Goal: Task Accomplishment & Management: Manage account settings

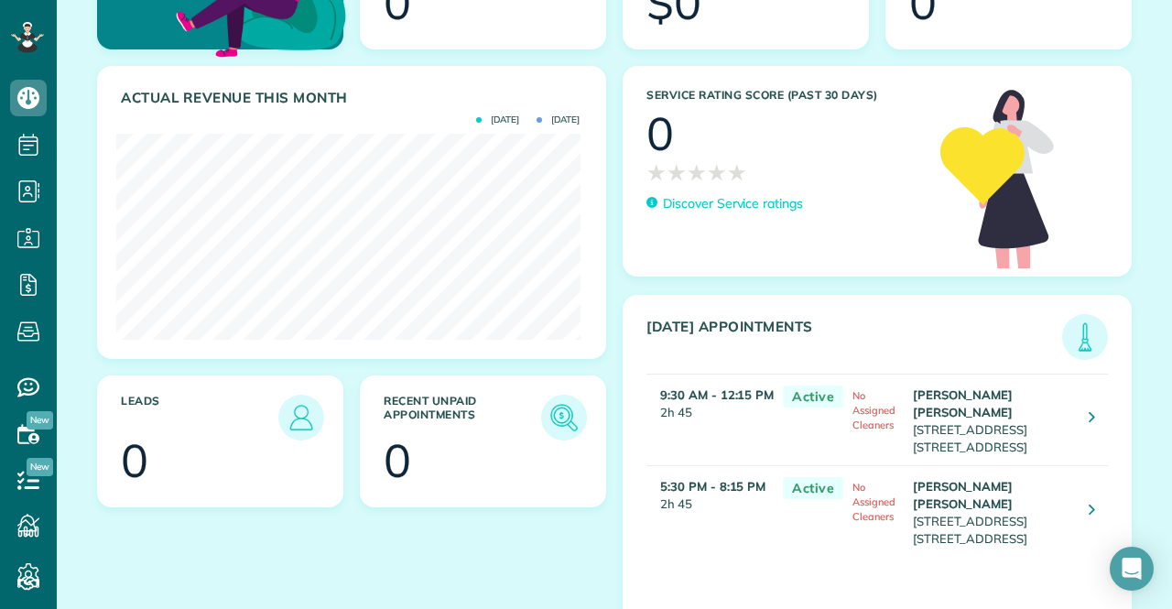
scroll to position [328, 0]
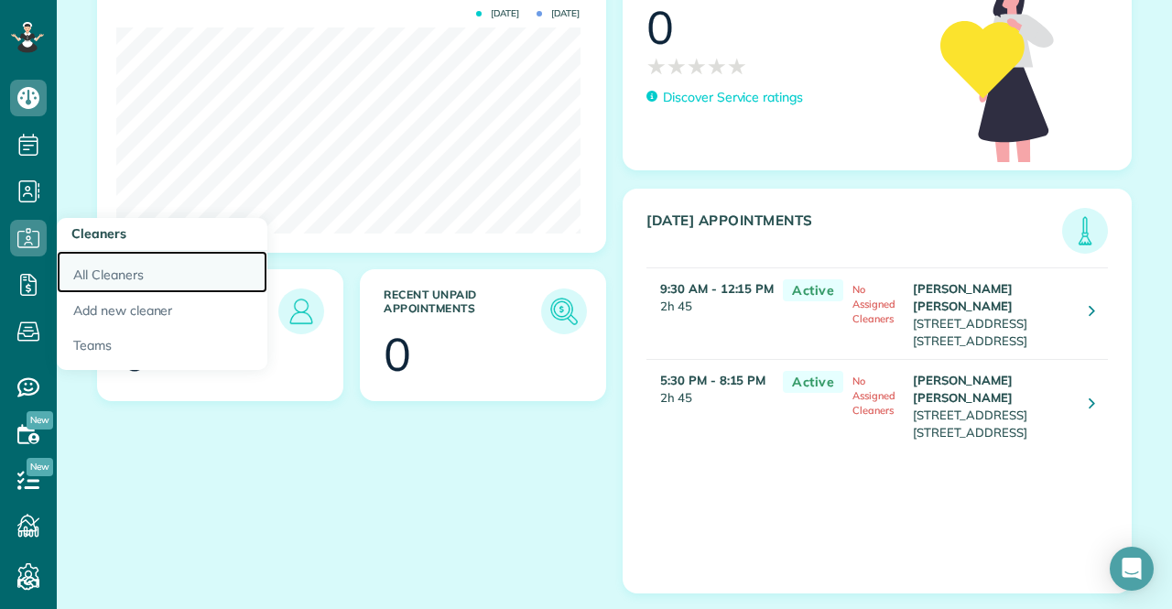
click at [137, 269] on link "All Cleaners" at bounding box center [162, 272] width 211 height 42
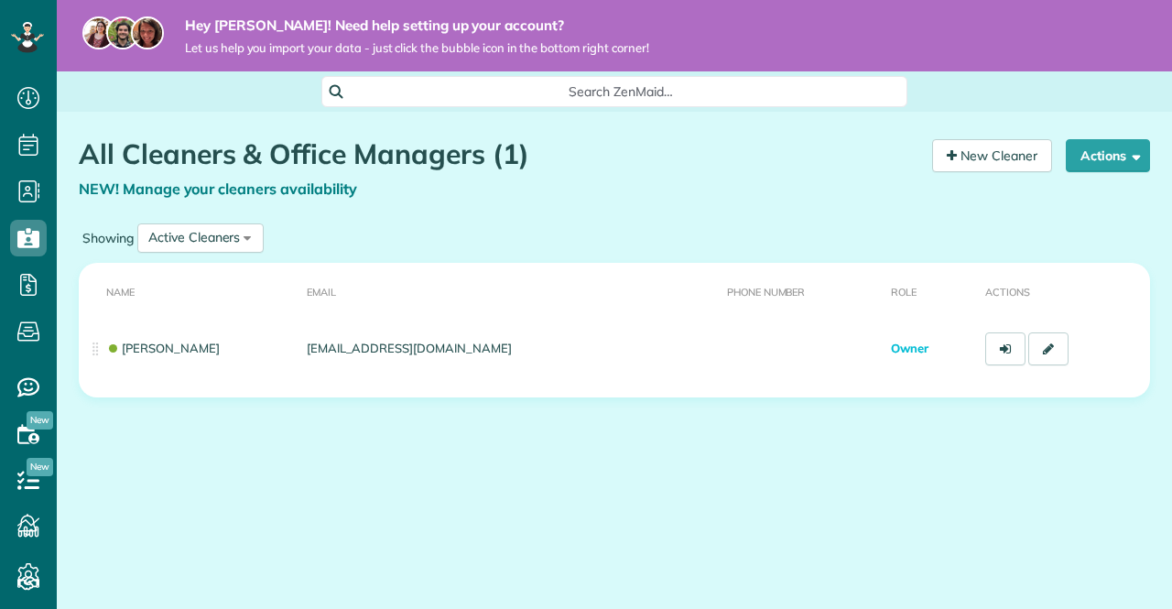
scroll to position [7, 7]
click at [1080, 164] on button "Actions" at bounding box center [1108, 155] width 84 height 33
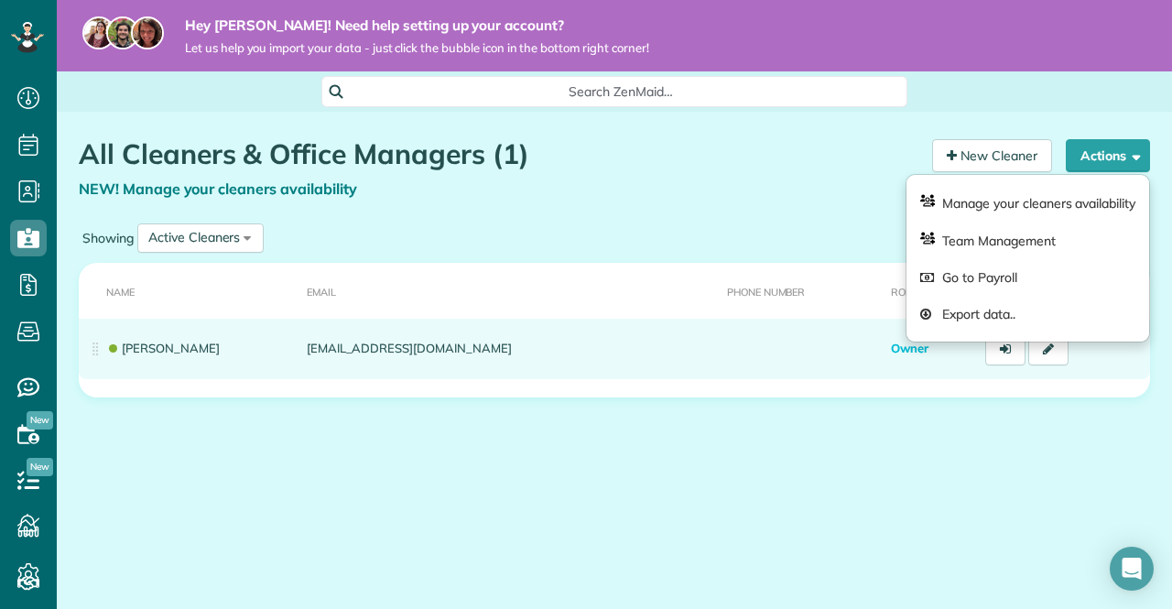
click at [734, 366] on td at bounding box center [802, 349] width 165 height 60
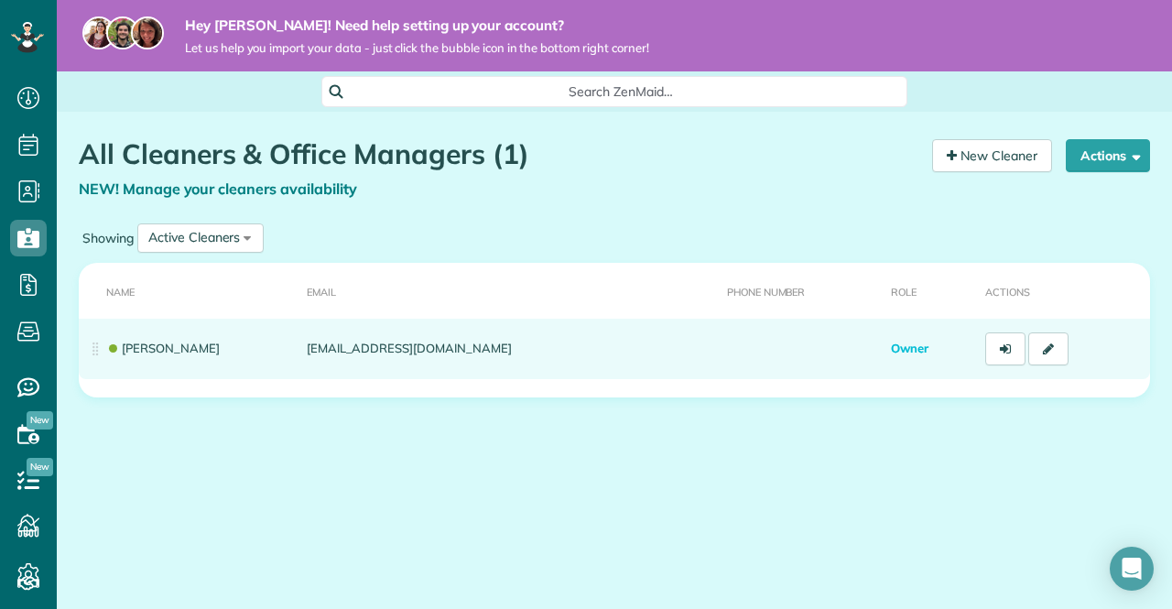
click at [734, 366] on td at bounding box center [802, 349] width 165 height 60
click at [247, 347] on td "[PERSON_NAME]" at bounding box center [189, 349] width 221 height 60
click at [247, 347] on td "Aaron Diaz" at bounding box center [189, 349] width 221 height 60
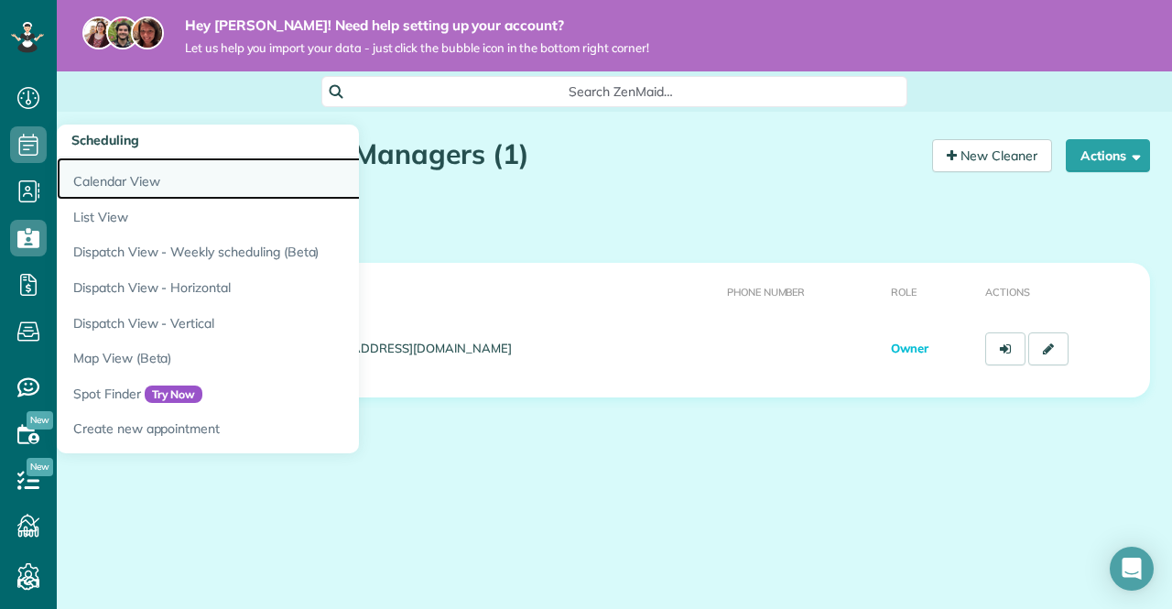
click at [160, 181] on link "Calendar View" at bounding box center [286, 179] width 458 height 42
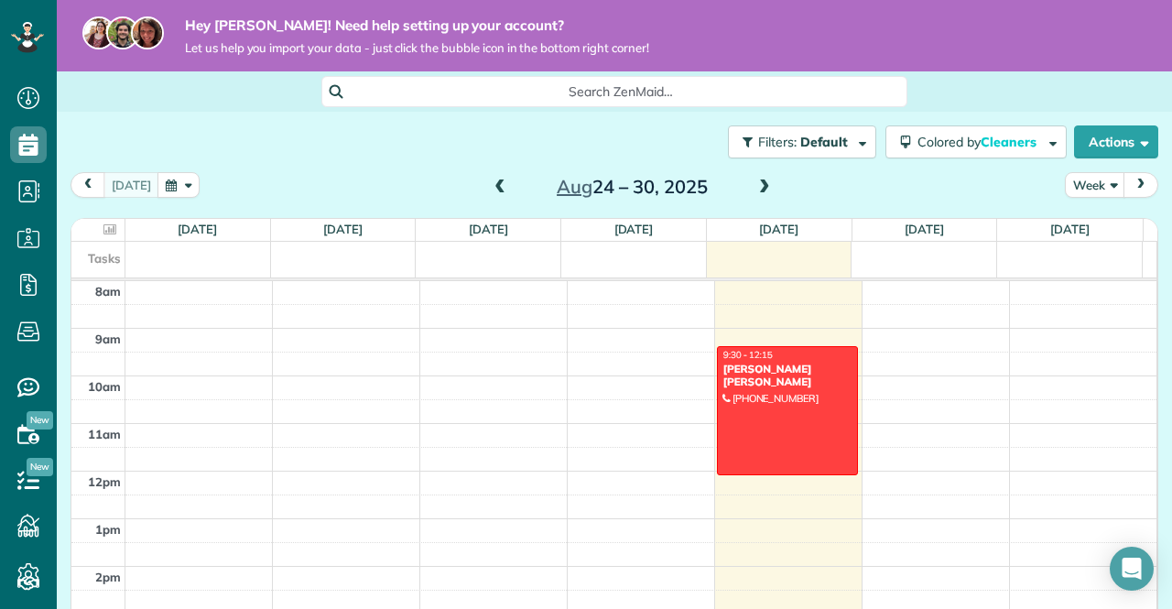
scroll to position [354, 0]
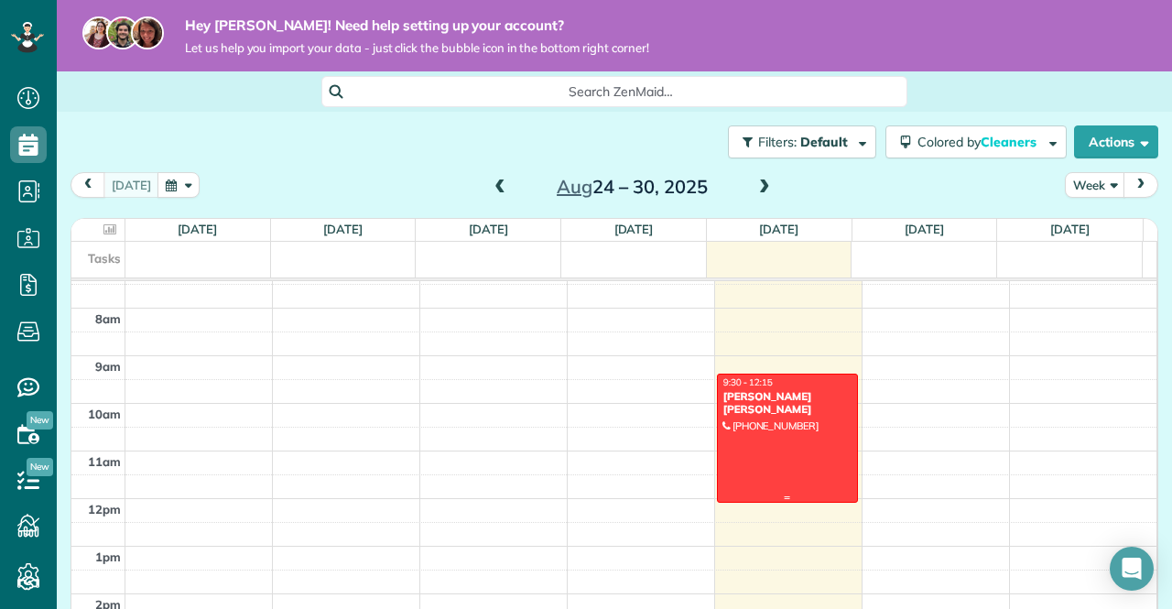
click at [765, 404] on div at bounding box center [787, 438] width 139 height 127
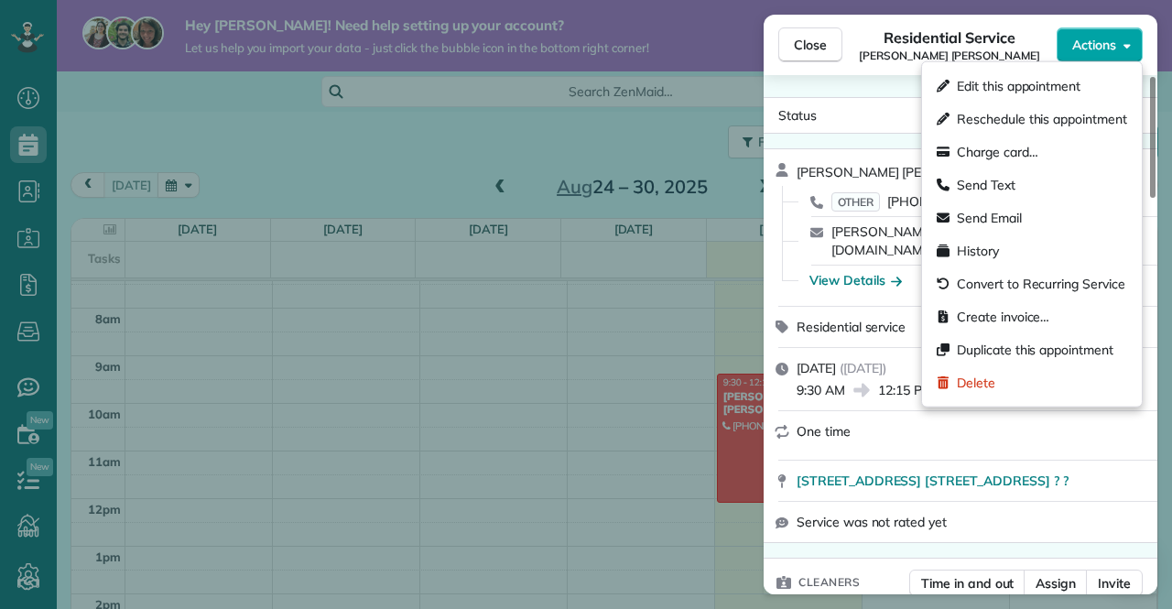
click at [1105, 43] on span "Actions" at bounding box center [1095, 45] width 44 height 18
click at [958, 438] on div "One time" at bounding box center [961, 435] width 394 height 48
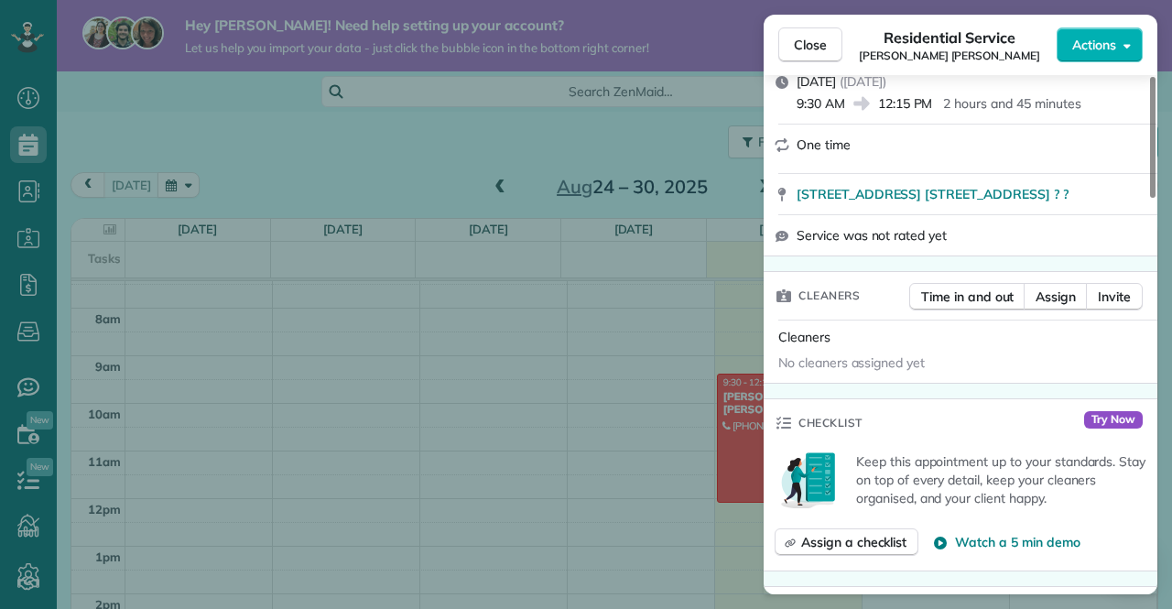
scroll to position [181, 0]
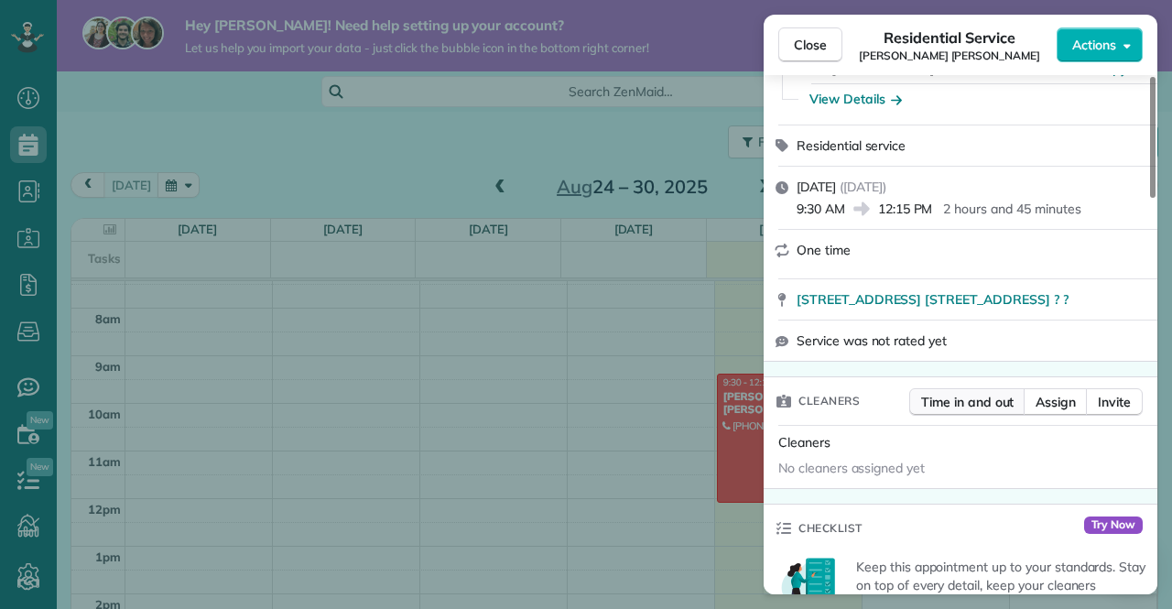
click at [995, 406] on span "Time in and out" at bounding box center [967, 402] width 93 height 18
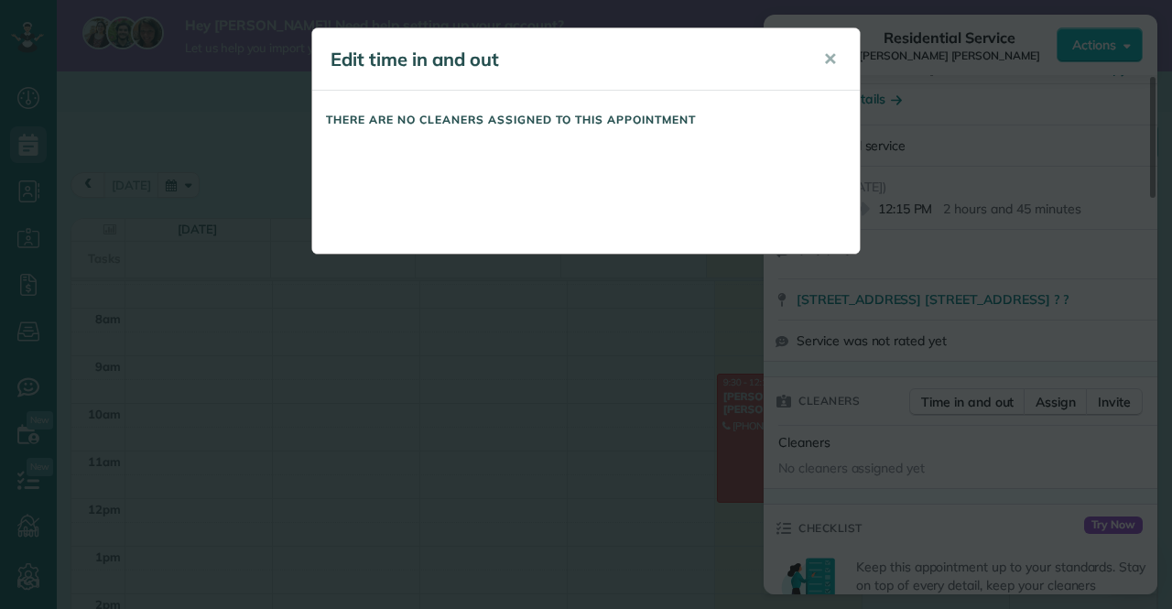
click at [498, 120] on h5 "There are no cleaners assigned to this appointment" at bounding box center [586, 120] width 520 height 12
click at [916, 340] on div "Edit time in and out ✕ There are no cleaners assigned to this appointment" at bounding box center [586, 304] width 1172 height 609
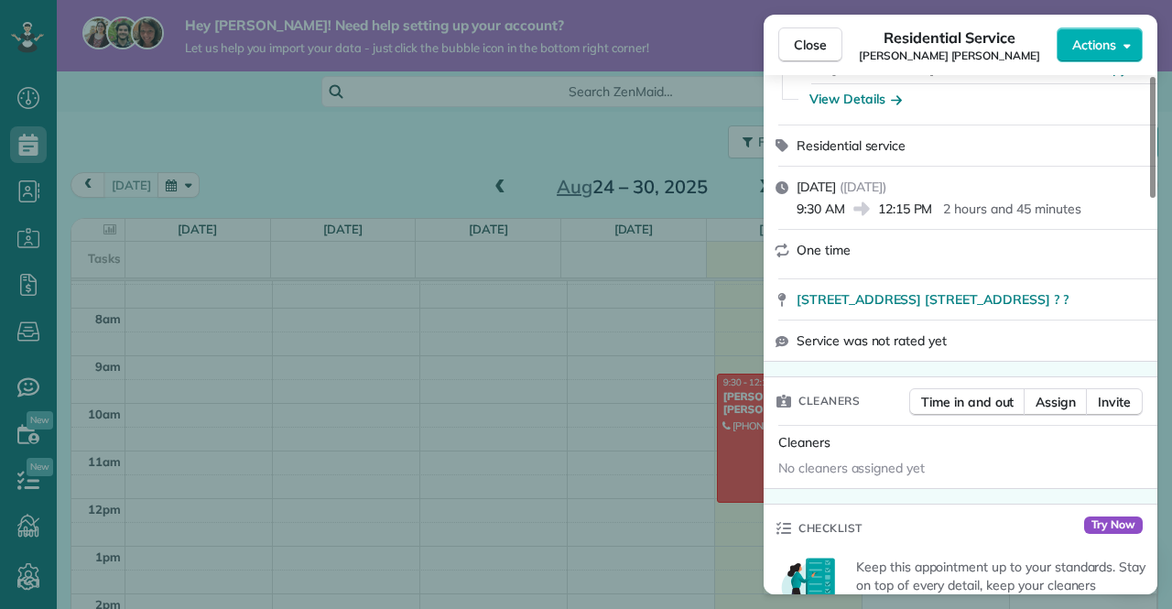
click at [900, 459] on div "No cleaners assigned yet" at bounding box center [960, 469] width 379 height 29
click at [1092, 406] on button "Invite" at bounding box center [1114, 401] width 57 height 27
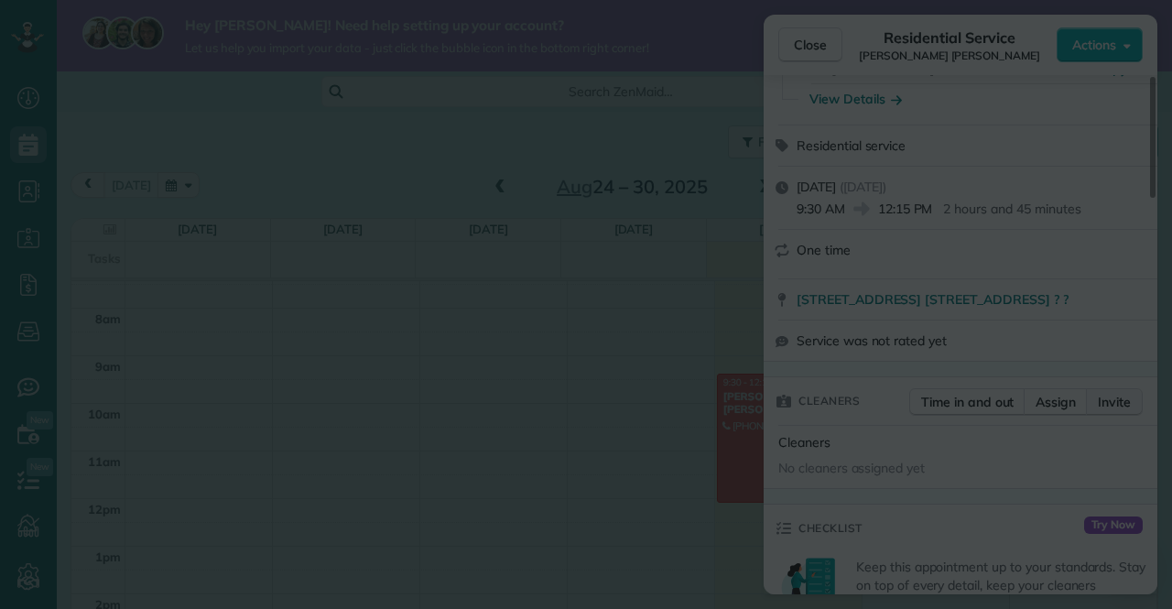
click at [1092, 406] on body "Dashboard Scheduling Calendar View List View Dispatch View - Weekly scheduling …" at bounding box center [586, 304] width 1172 height 609
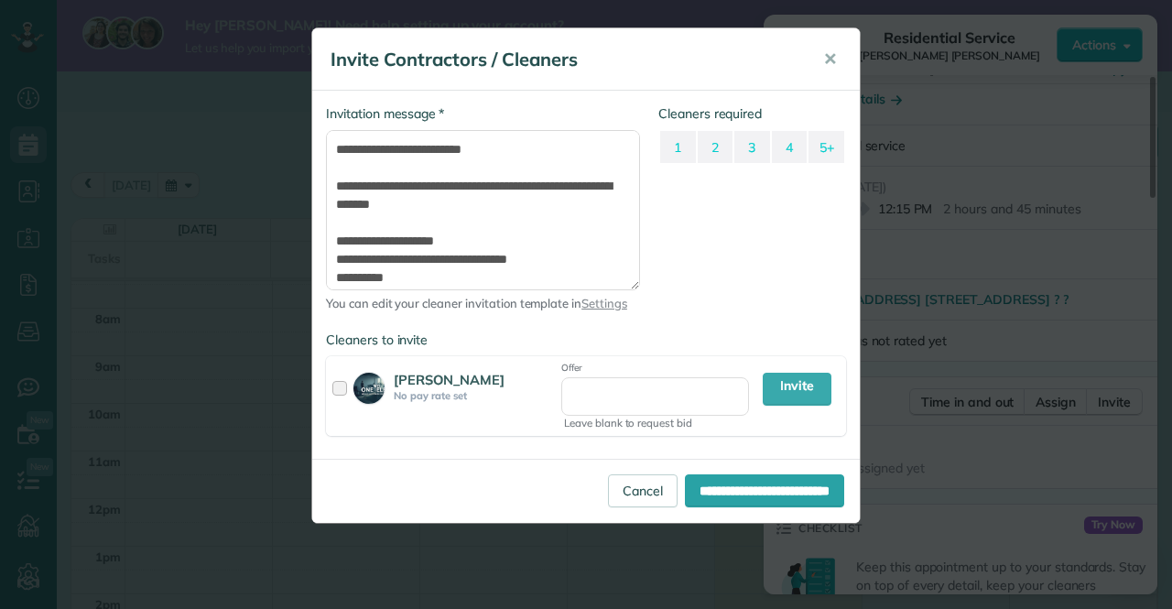
click at [1008, 397] on div "**********" at bounding box center [586, 304] width 1172 height 609
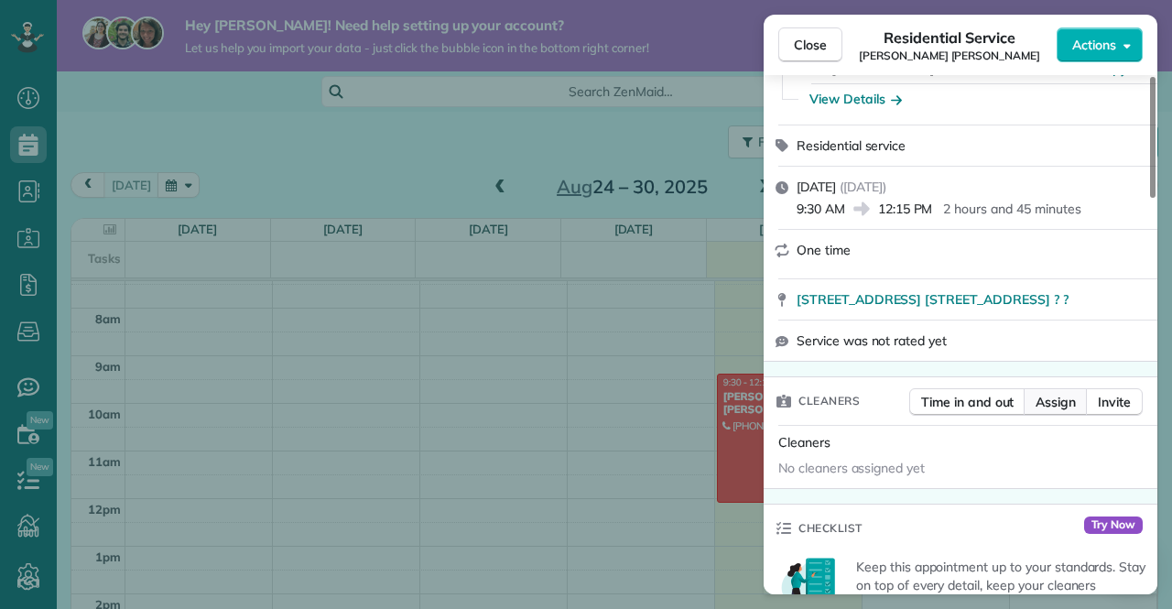
click at [1070, 409] on span "Assign" at bounding box center [1056, 402] width 40 height 18
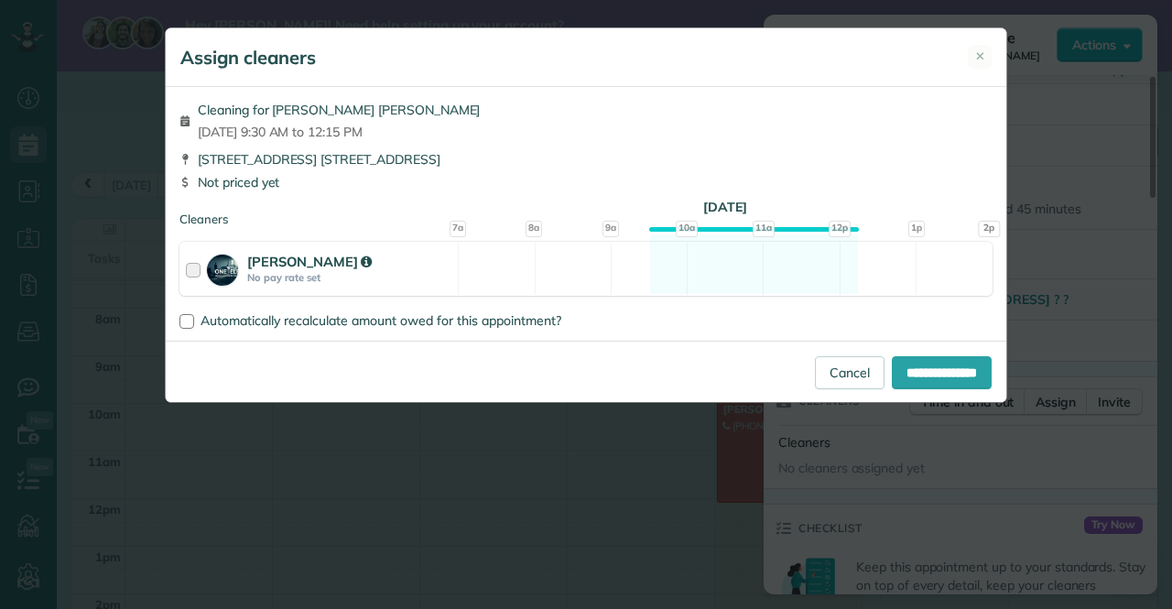
click at [365, 277] on strong "No pay rate set" at bounding box center [349, 277] width 205 height 13
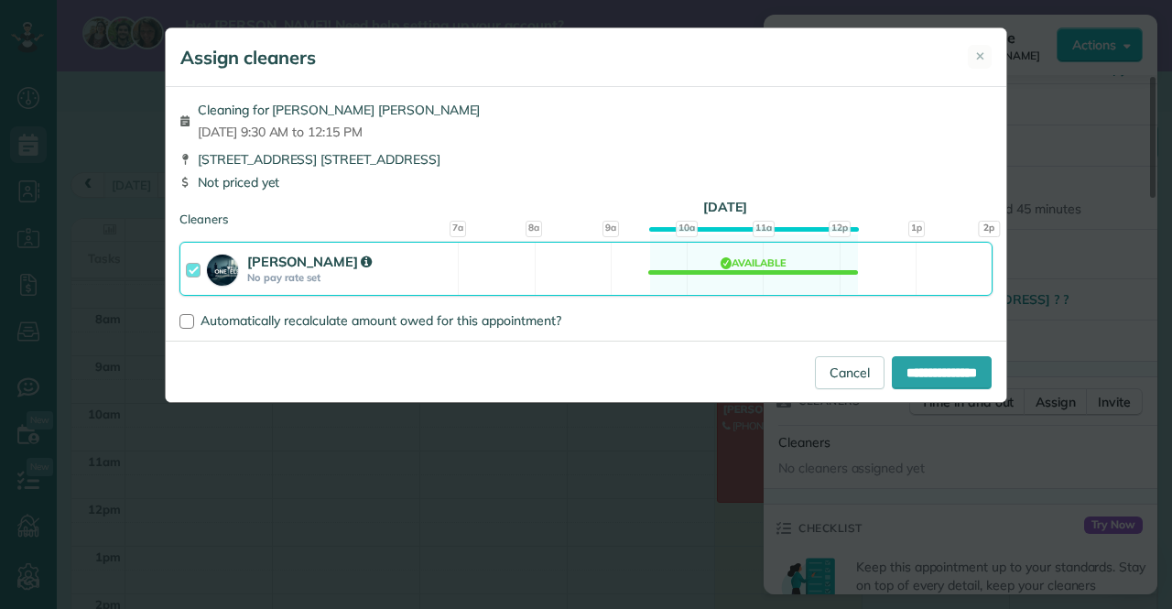
click at [971, 387] on div "**********" at bounding box center [586, 371] width 841 height 61
click at [969, 382] on input "**********" at bounding box center [942, 372] width 100 height 33
type input "**********"
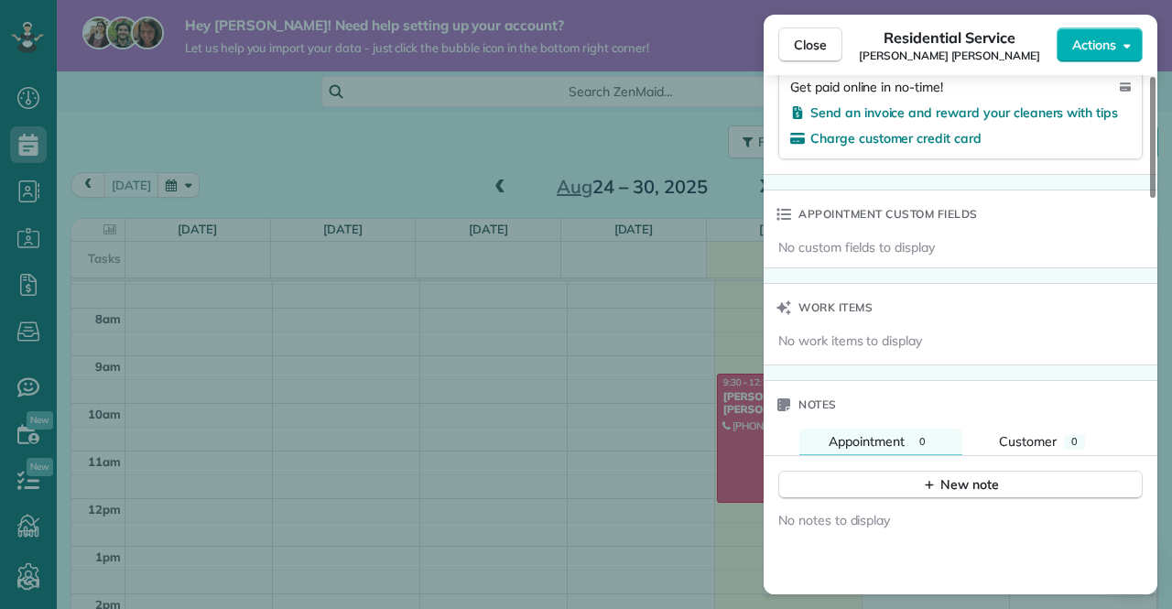
scroll to position [1015, 0]
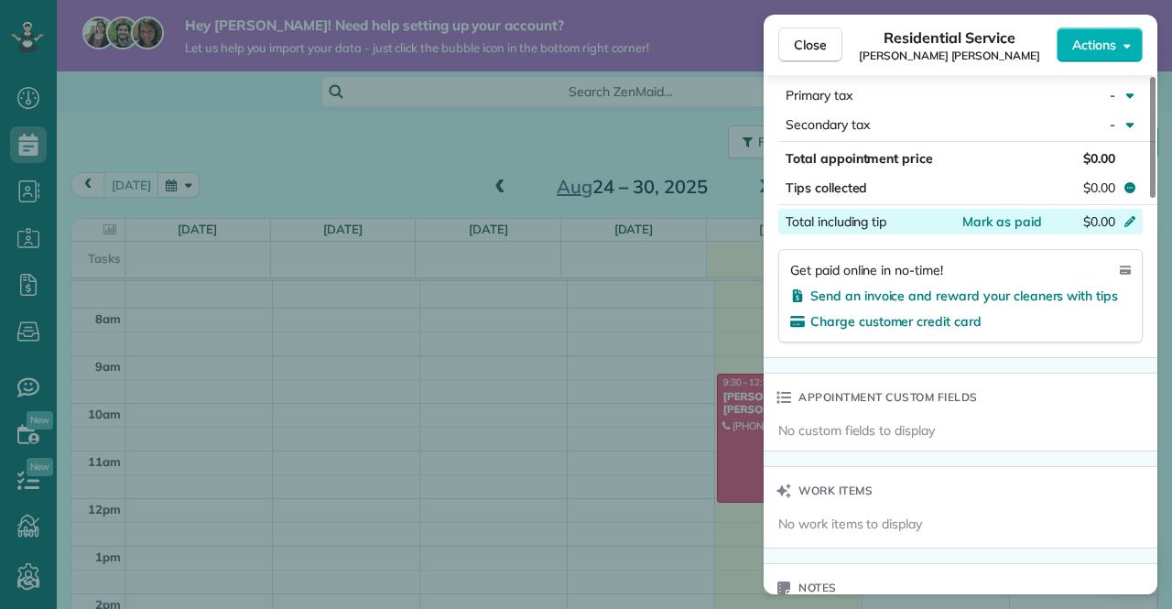
click at [1080, 226] on div "$0.00" at bounding box center [1033, 224] width 179 height 22
click at [1025, 218] on span "Hit ENTER to save" at bounding box center [985, 221] width 107 height 16
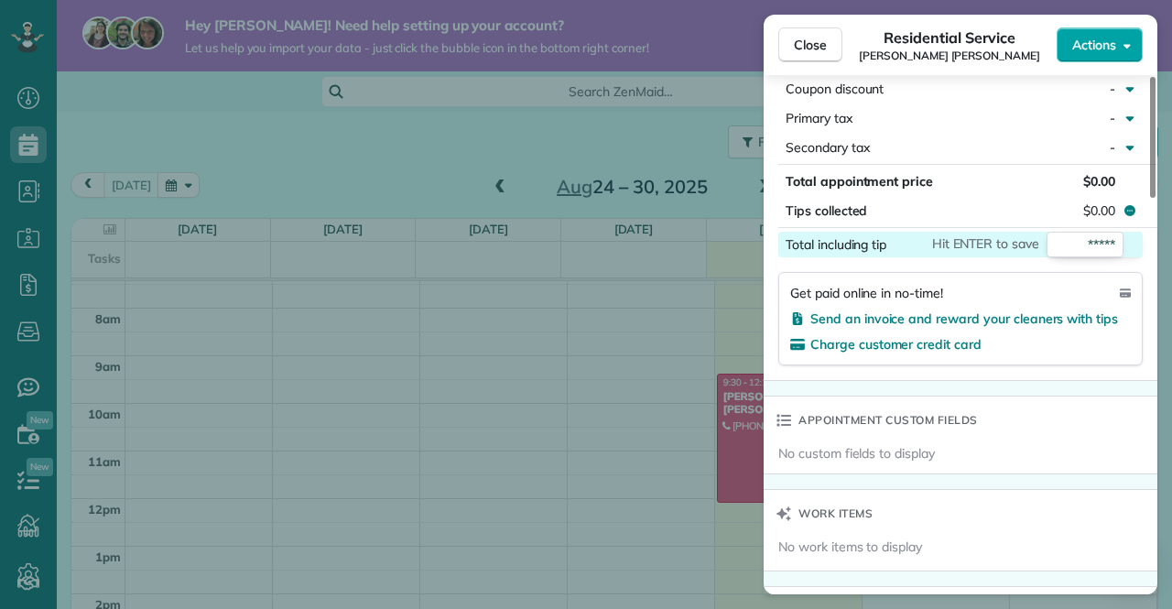
click at [1096, 61] on div "Close Residential Service Aaron Diaz Diaz Actions" at bounding box center [961, 45] width 394 height 60
click at [1099, 52] on span "Actions" at bounding box center [1095, 45] width 44 height 18
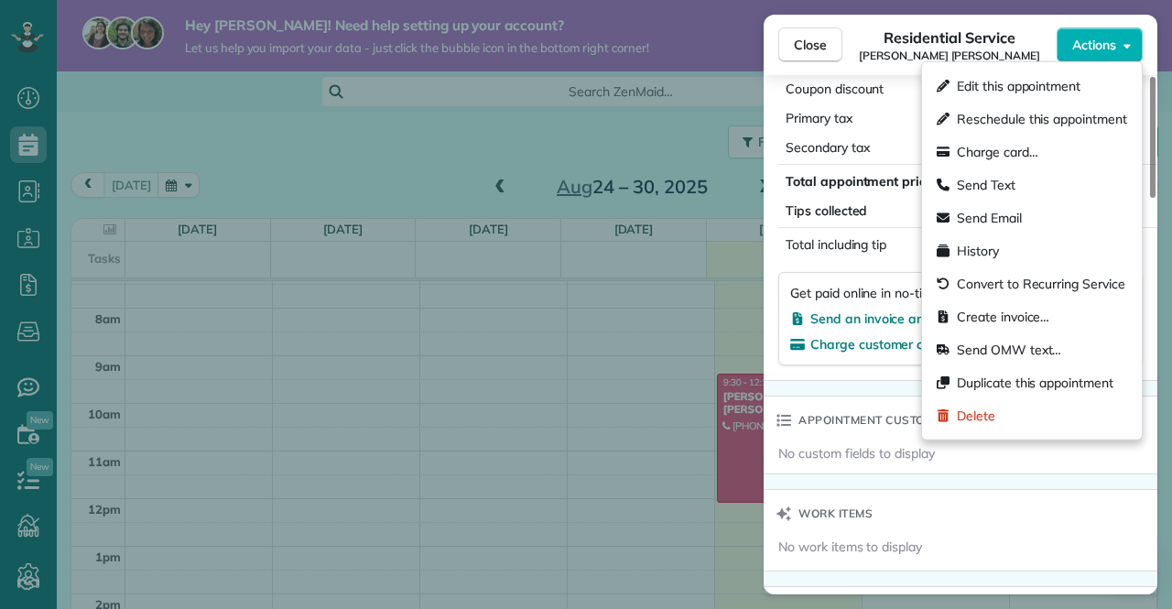
click at [1031, 532] on div "Work items" at bounding box center [961, 514] width 394 height 48
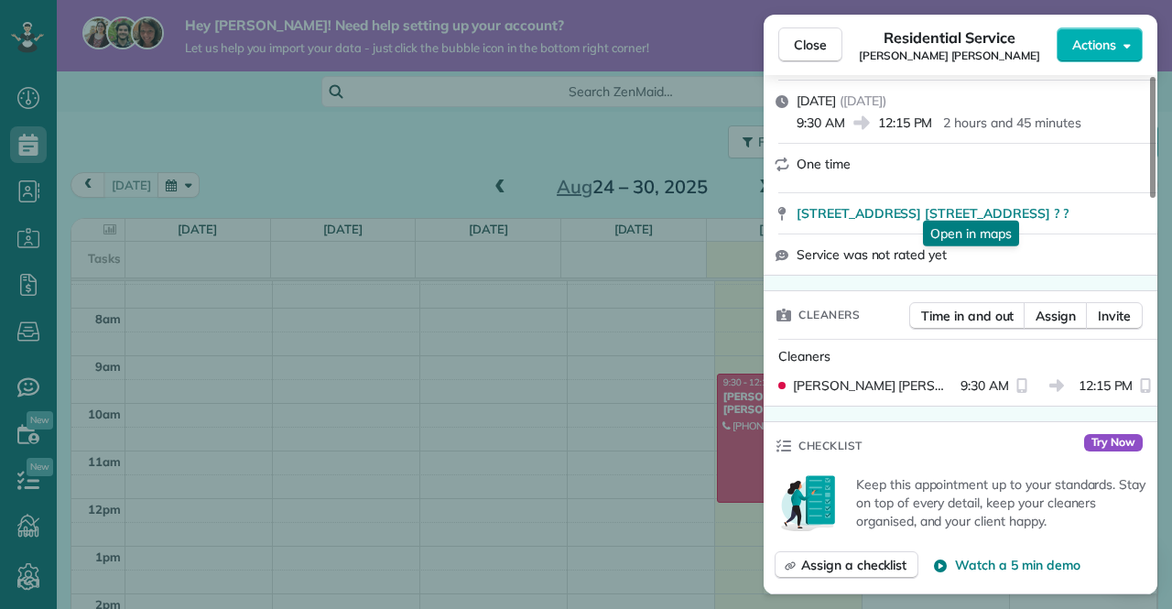
scroll to position [278, 0]
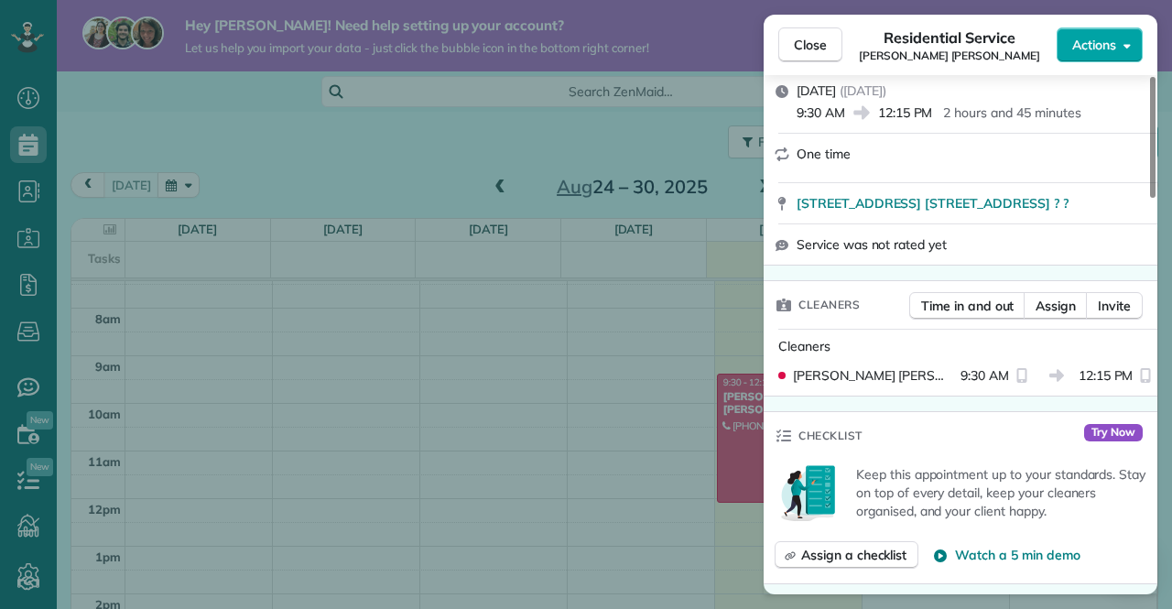
click at [1102, 41] on button "Actions" at bounding box center [1100, 44] width 86 height 35
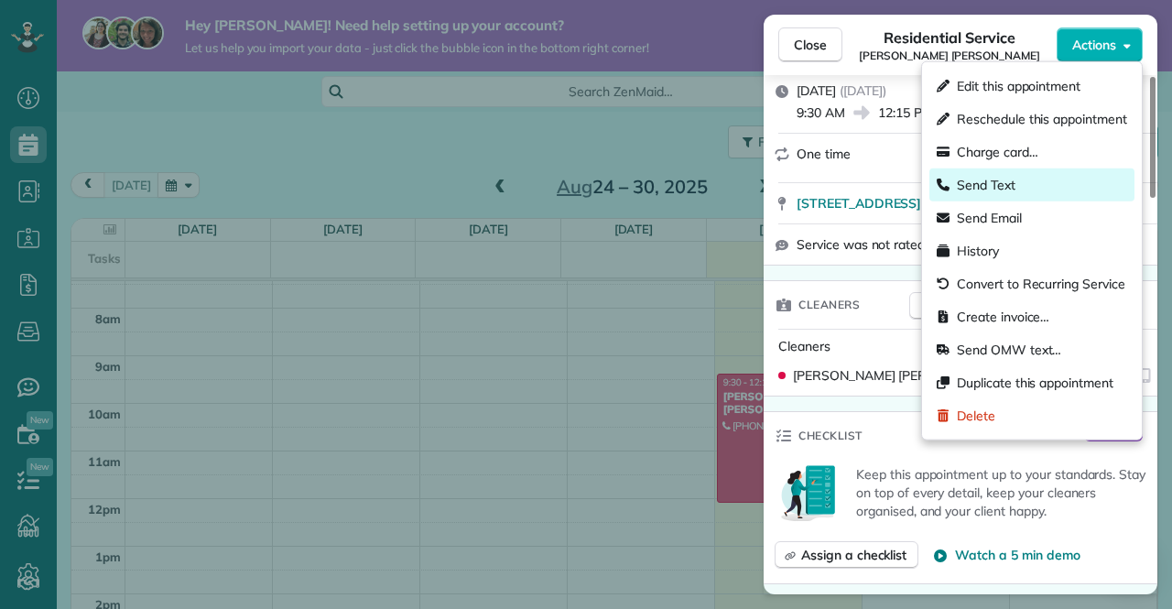
click at [1025, 186] on div "Send Text" at bounding box center [1032, 185] width 205 height 33
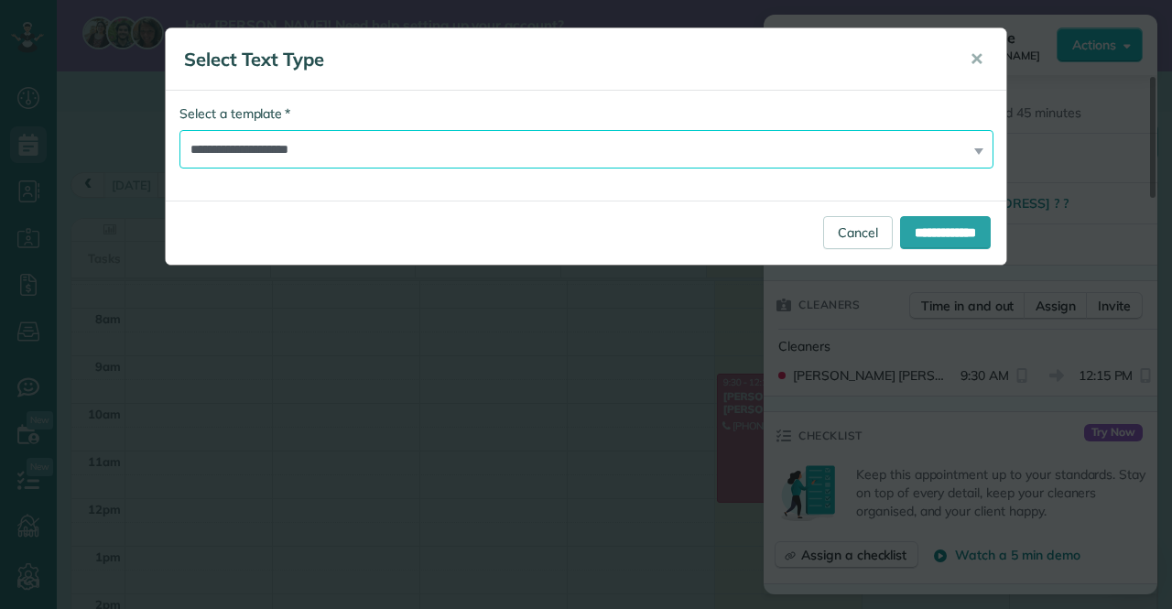
click at [607, 154] on select "**********" at bounding box center [587, 149] width 814 height 38
select select "*******"
click at [180, 130] on select "**********" at bounding box center [587, 149] width 814 height 38
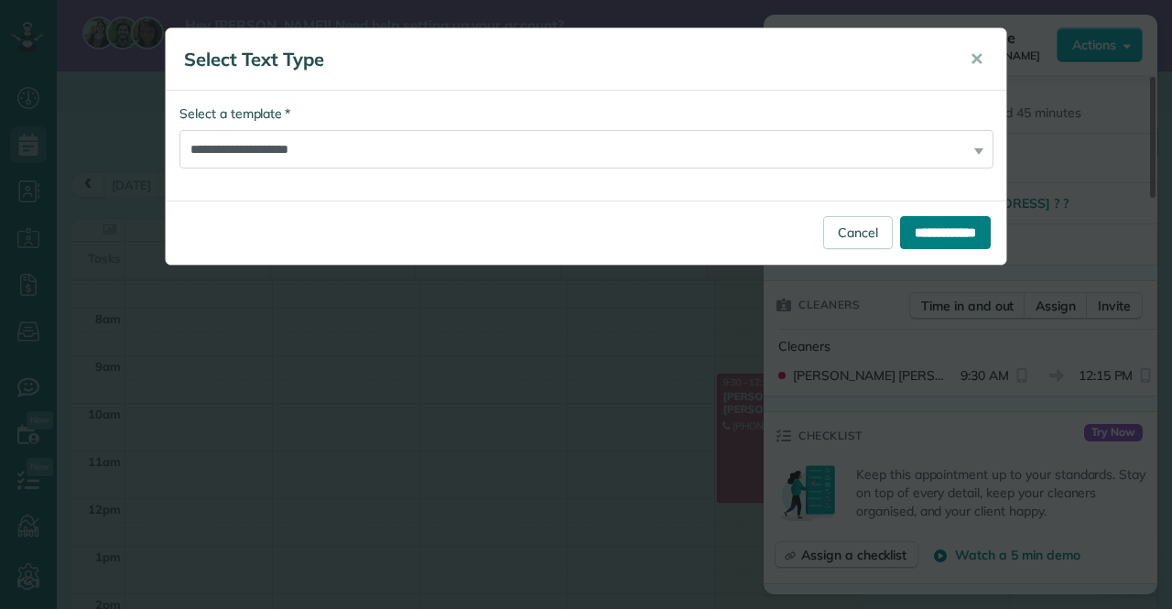
click at [909, 224] on input "**********" at bounding box center [945, 232] width 91 height 33
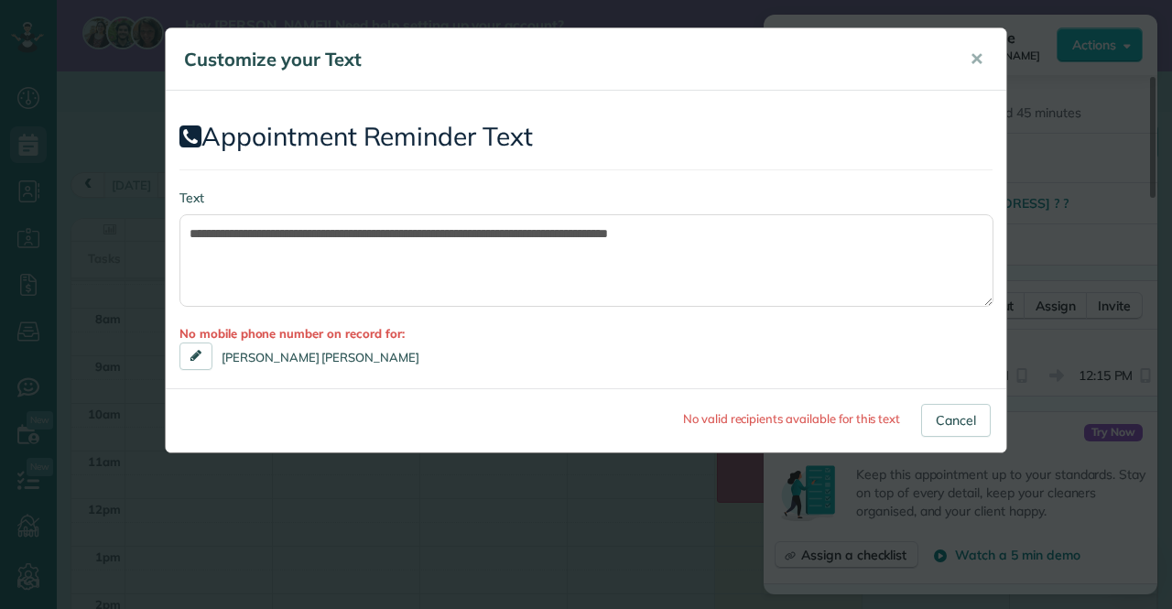
click at [178, 354] on div "**********" at bounding box center [586, 239] width 841 height 270
click at [190, 351] on link at bounding box center [196, 356] width 33 height 27
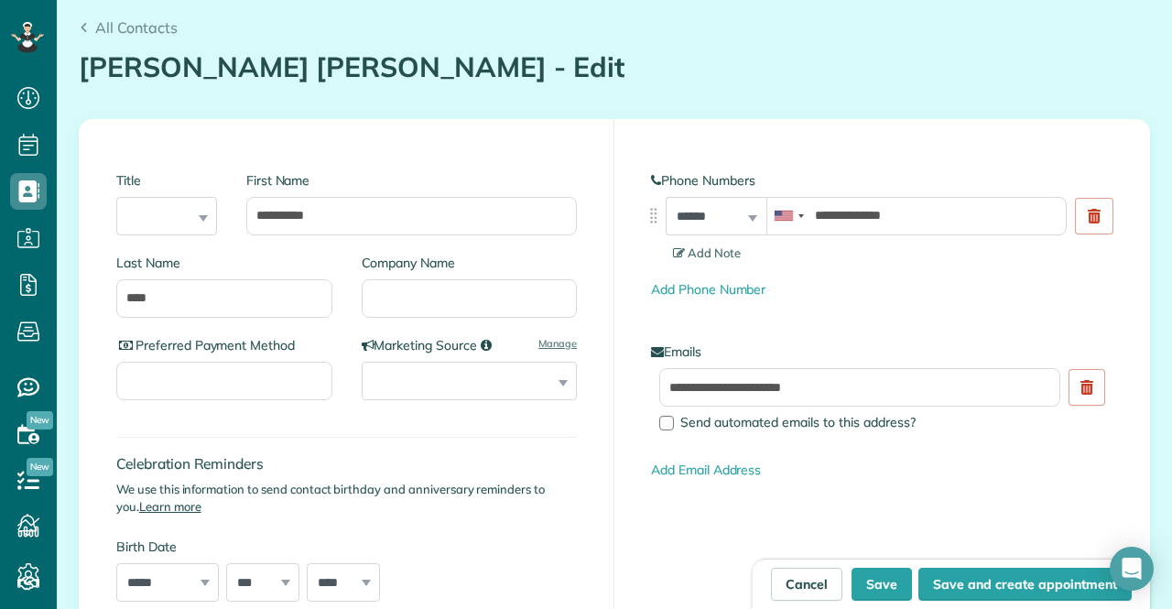
scroll to position [92, 0]
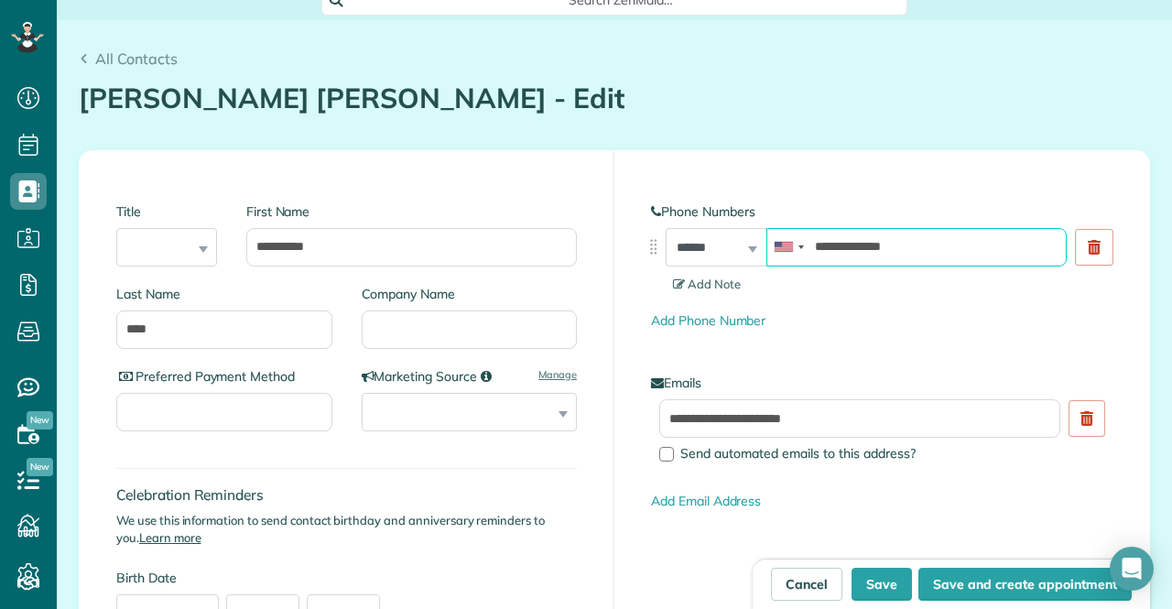
drag, startPoint x: 945, startPoint y: 245, endPoint x: 633, endPoint y: 266, distance: 313.1
click at [633, 266] on div "**********" at bounding box center [882, 349] width 535 height 397
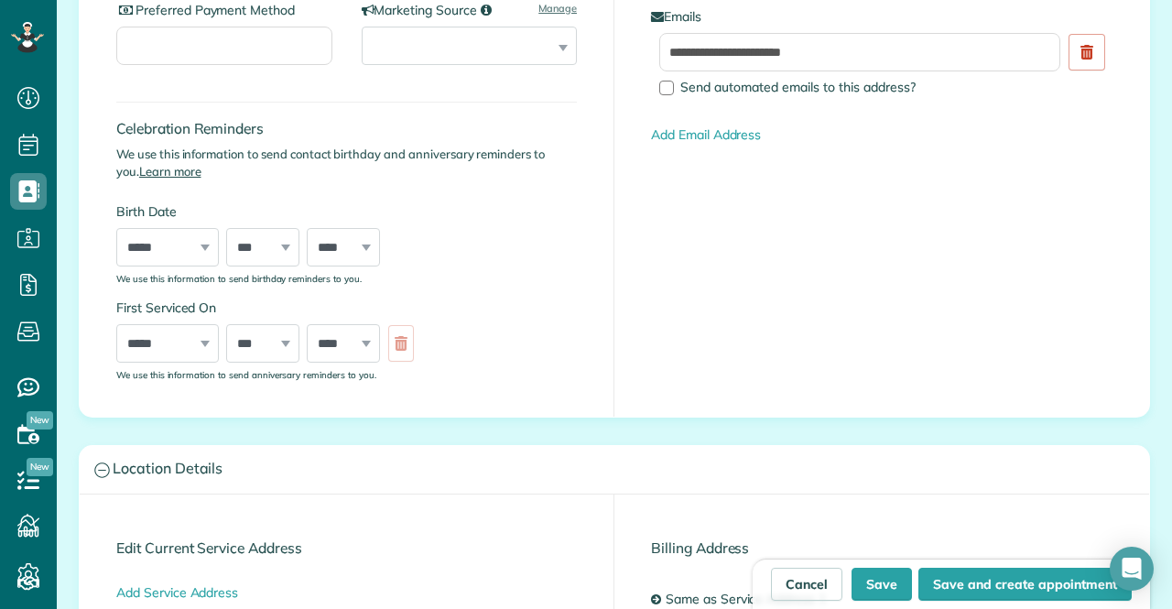
scroll to position [641, 0]
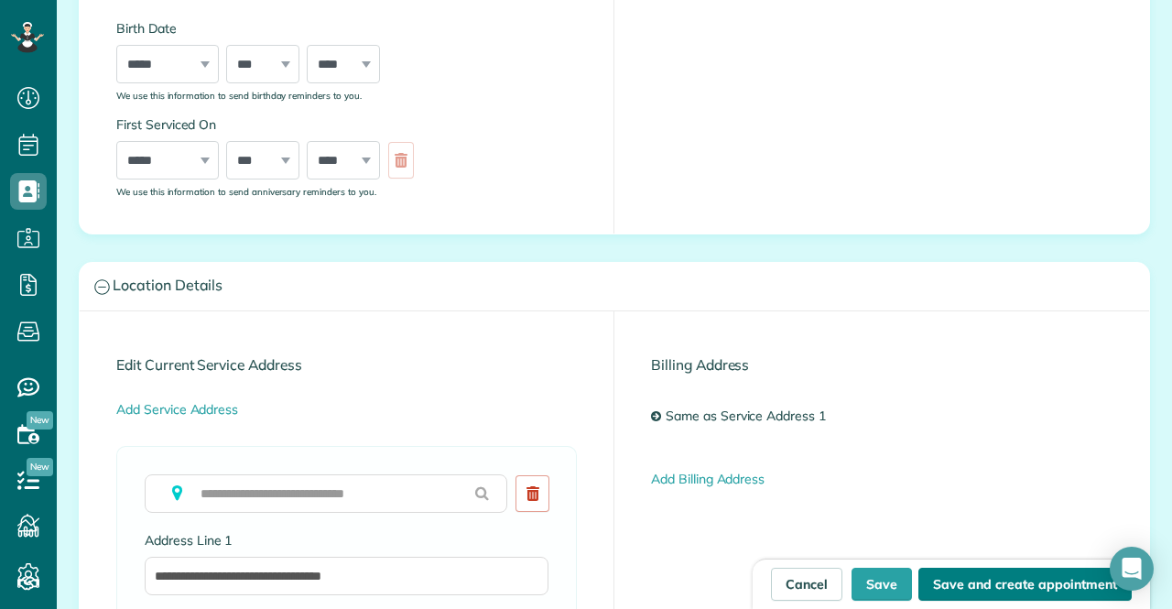
click at [965, 583] on button "Save and create appointment" at bounding box center [1025, 584] width 213 height 33
type input "**********"
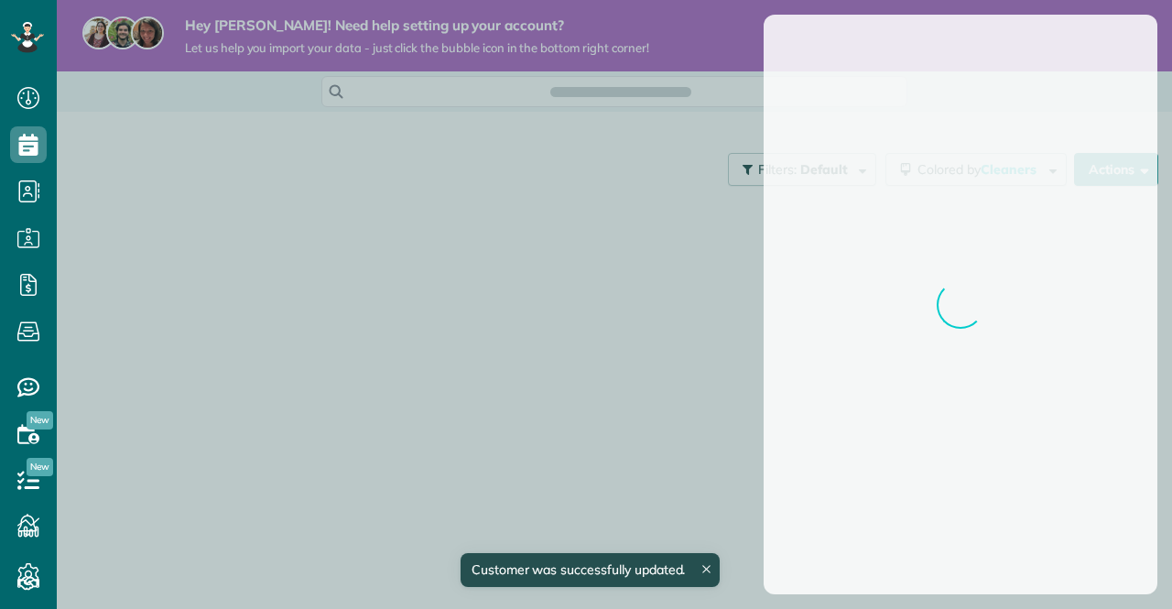
scroll to position [7, 7]
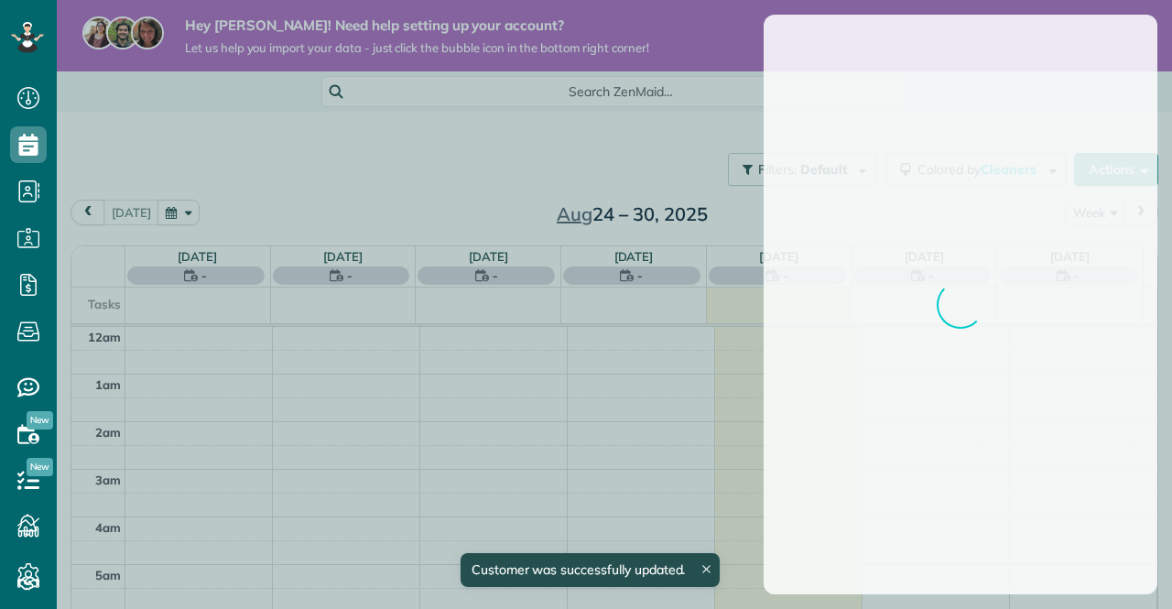
scroll to position [330, 0]
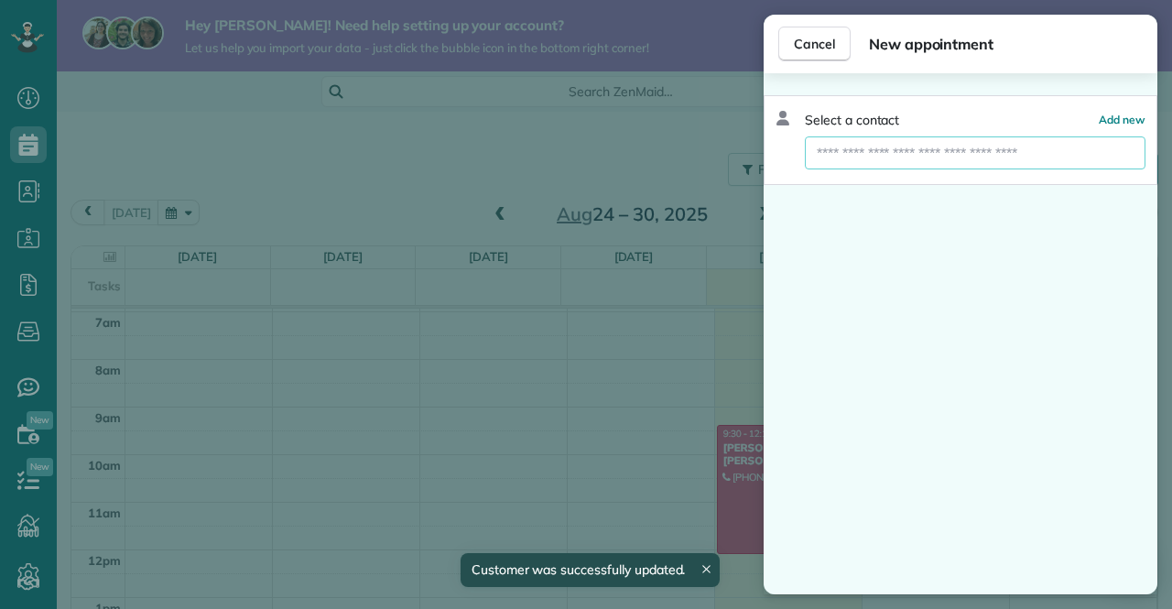
click at [989, 158] on input "text" at bounding box center [975, 152] width 341 height 33
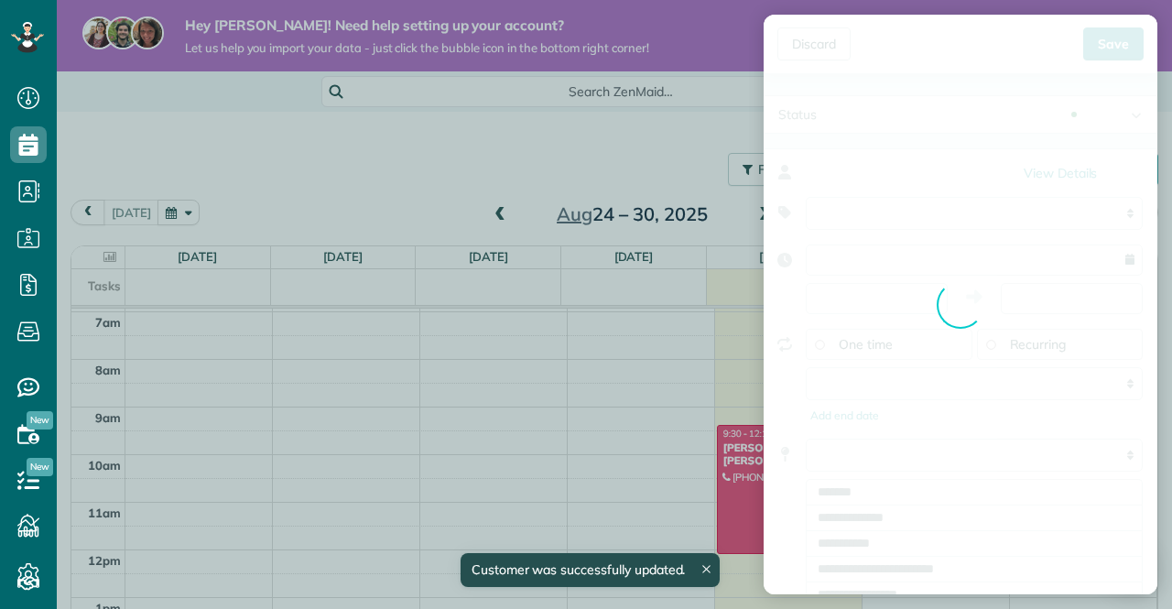
type input "**********"
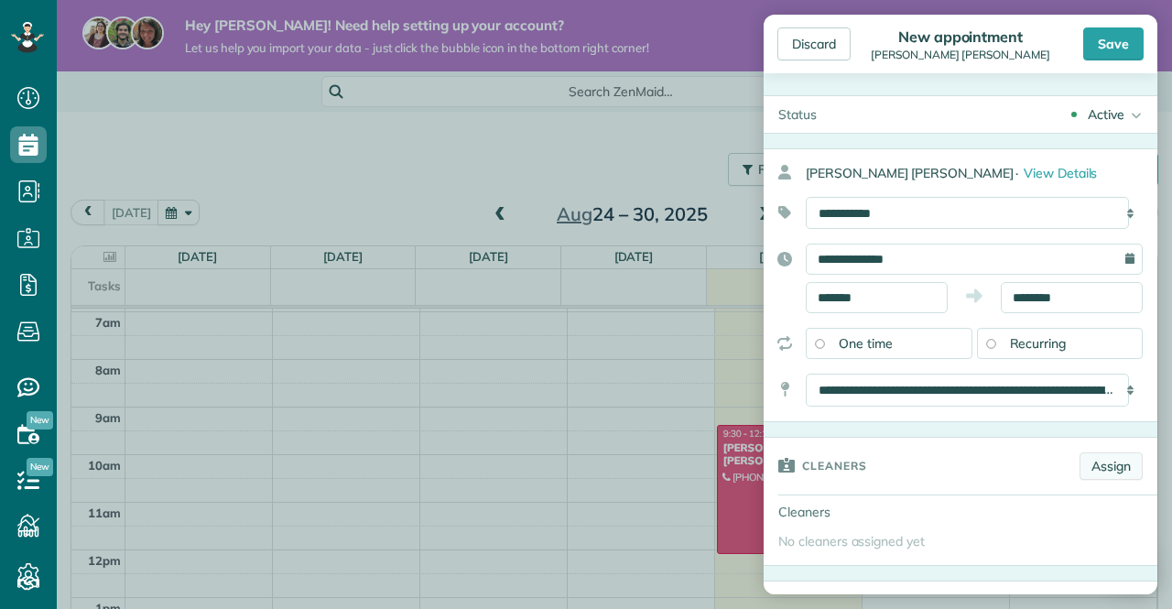
click at [1094, 470] on link "Assign" at bounding box center [1111, 465] width 63 height 27
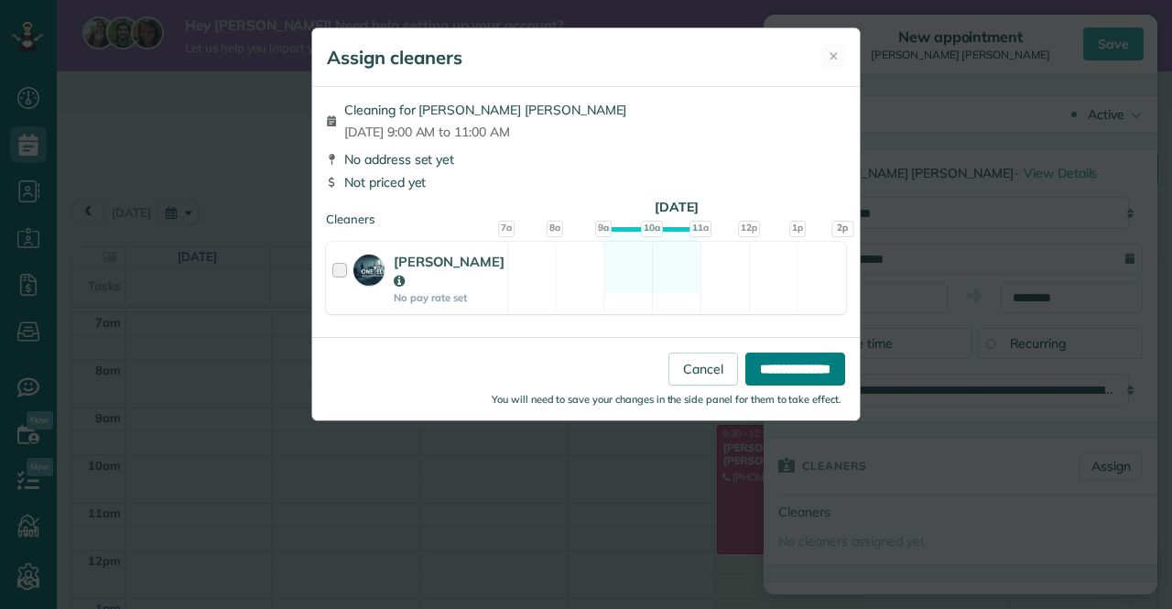
click at [757, 353] on input "**********" at bounding box center [796, 369] width 100 height 33
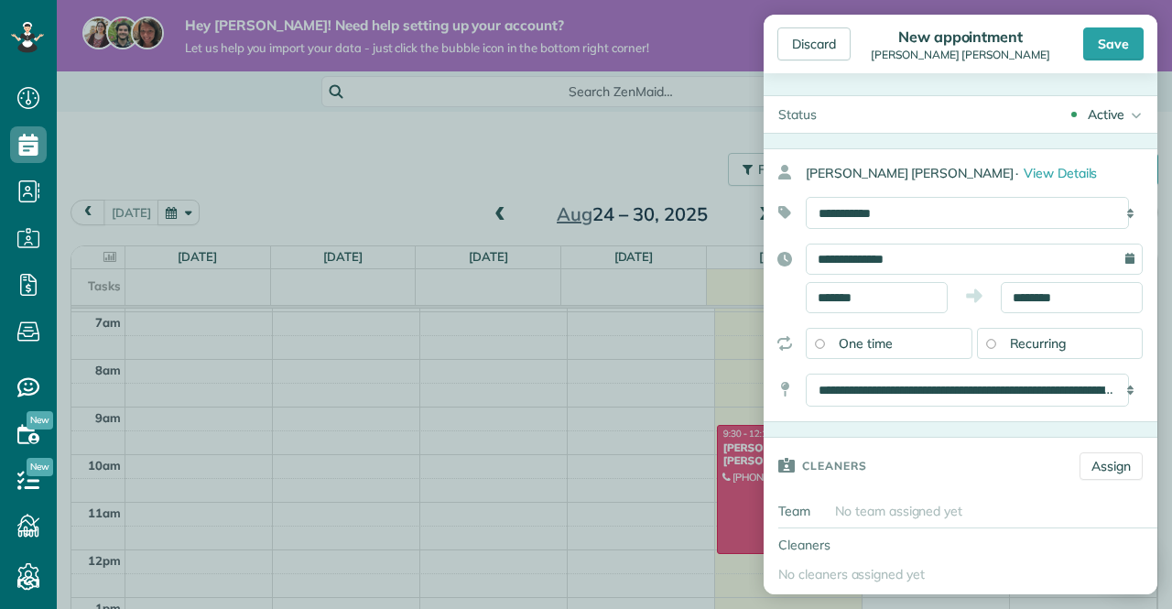
click at [1022, 508] on div "No team assigned yet" at bounding box center [993, 511] width 330 height 33
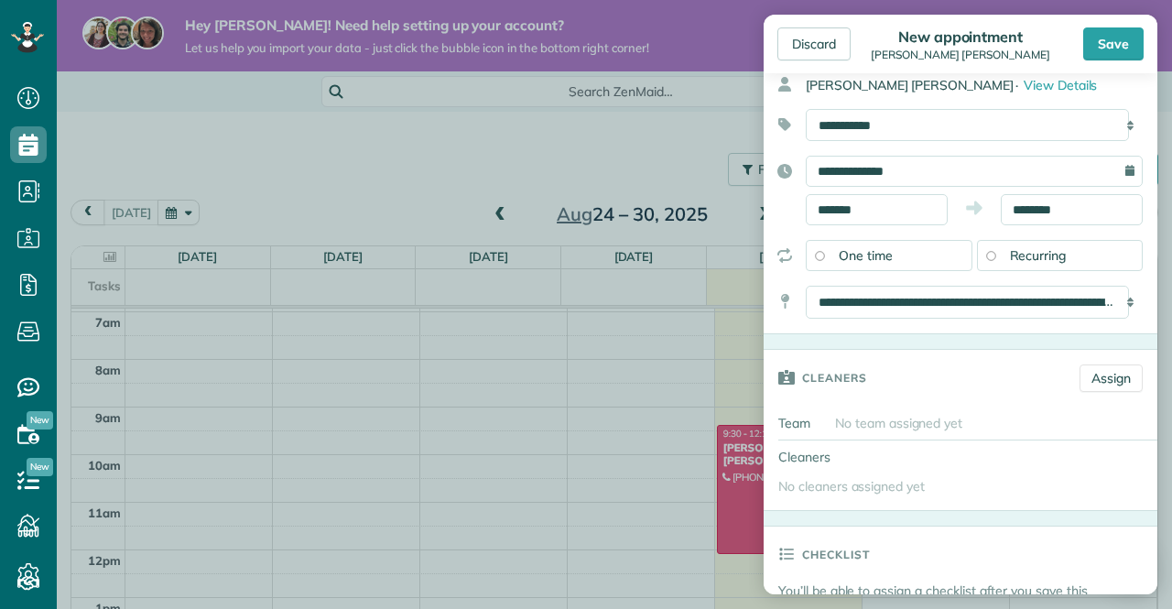
scroll to position [275, 0]
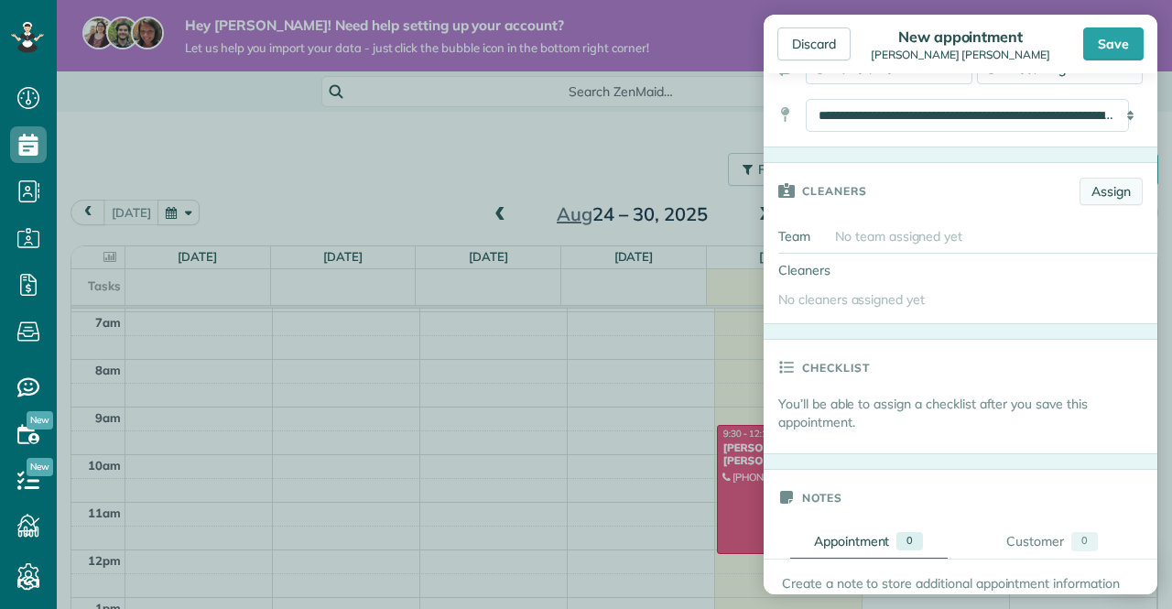
click at [1089, 193] on link "Assign" at bounding box center [1111, 191] width 63 height 27
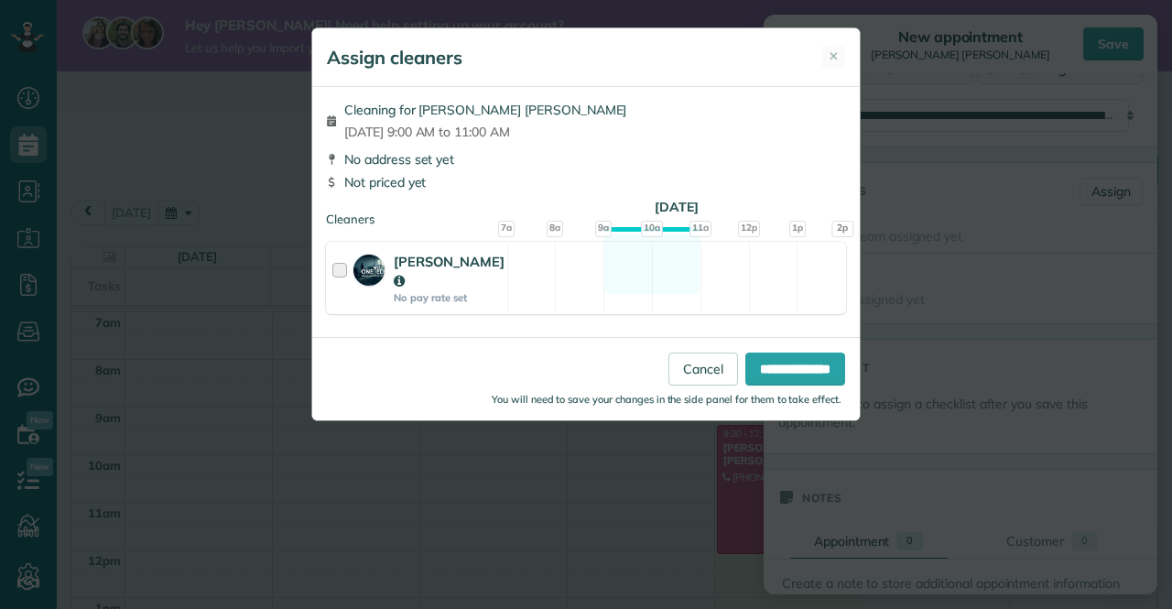
click at [332, 271] on div at bounding box center [342, 278] width 21 height 52
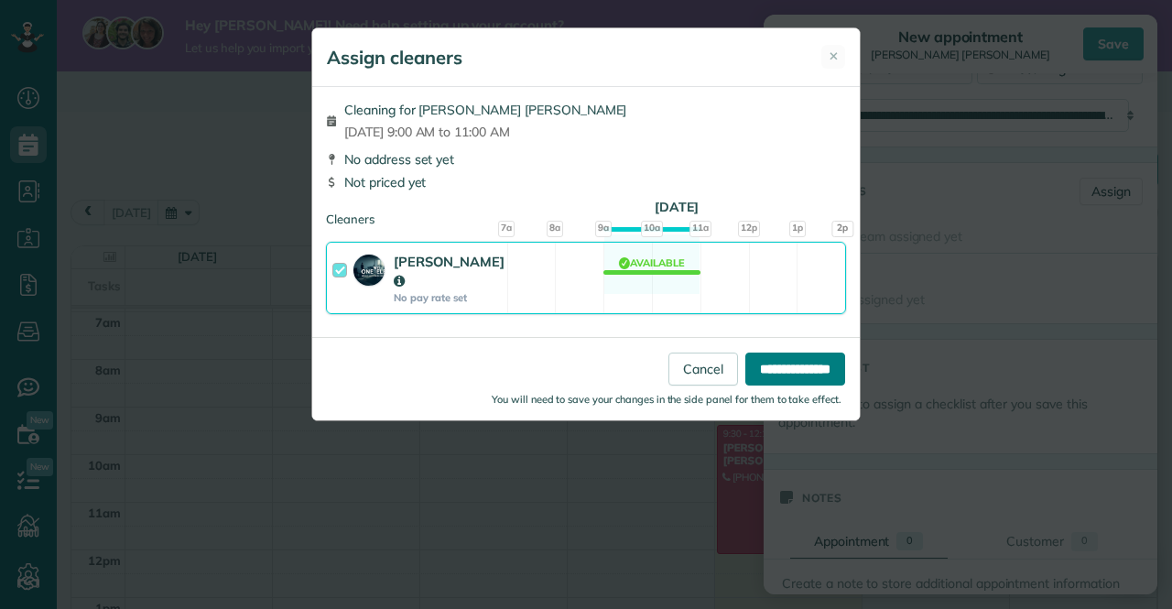
click at [796, 353] on input "**********" at bounding box center [796, 369] width 100 height 33
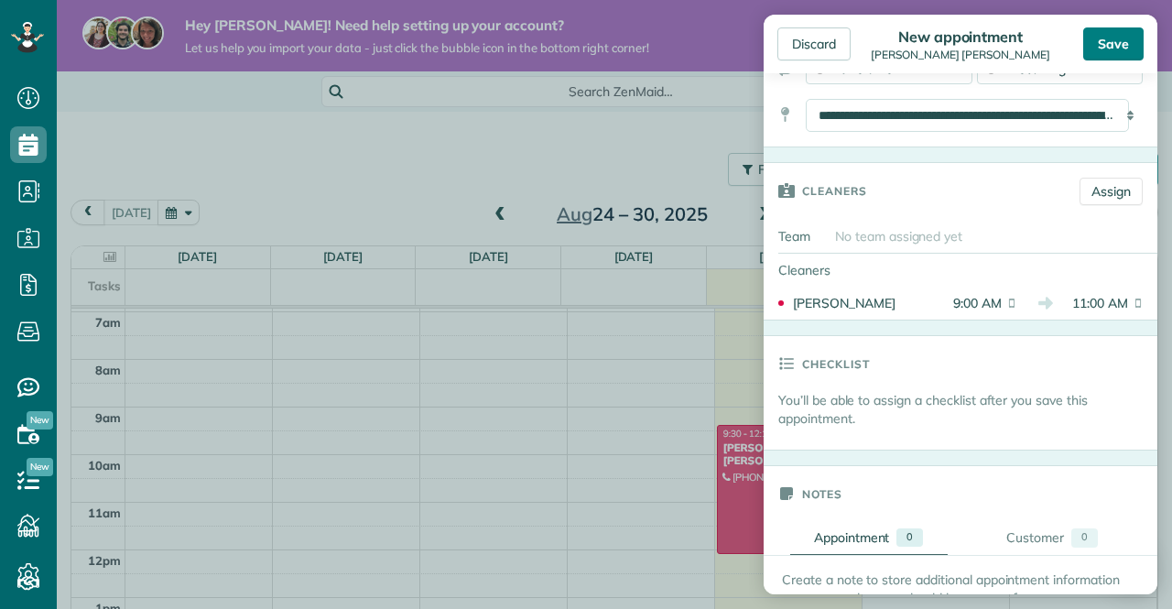
click at [1119, 39] on div "Save" at bounding box center [1114, 43] width 60 height 33
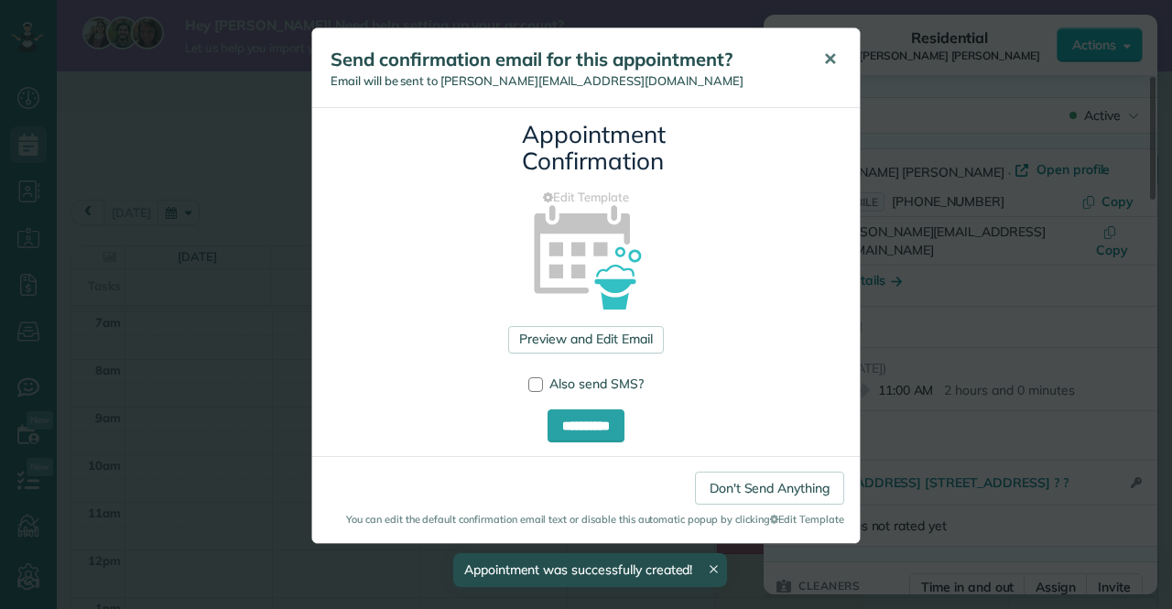
click at [825, 56] on span "✕" at bounding box center [830, 59] width 14 height 21
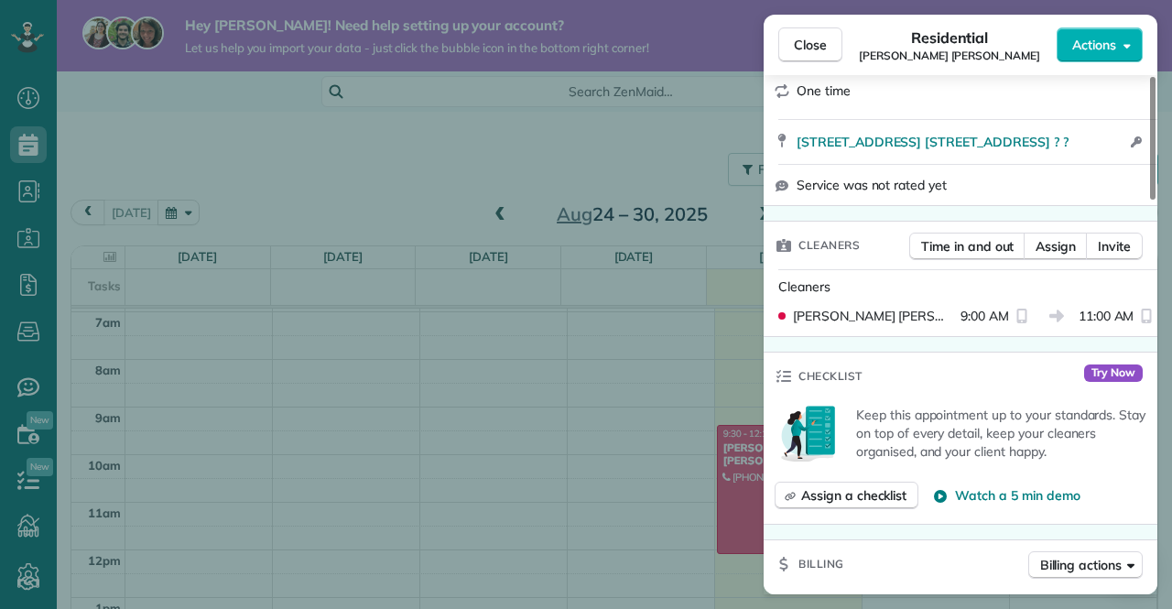
scroll to position [366, 0]
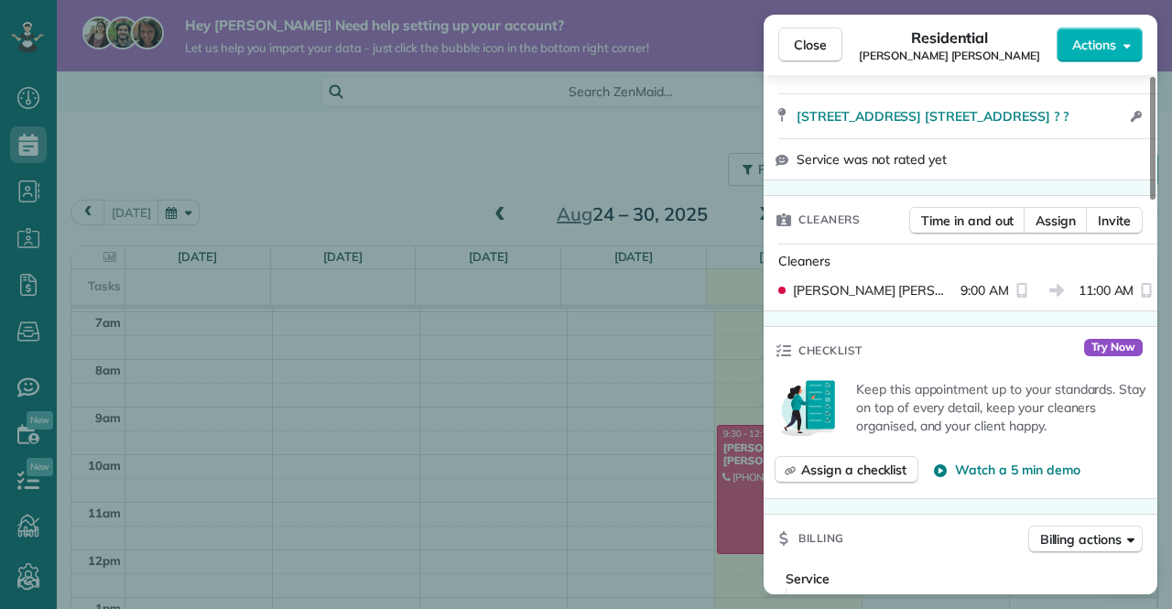
click at [584, 413] on div "Close Residential [PERSON_NAME] [PERSON_NAME] Actions Status Active [PERSON_NAM…" at bounding box center [586, 304] width 1172 height 609
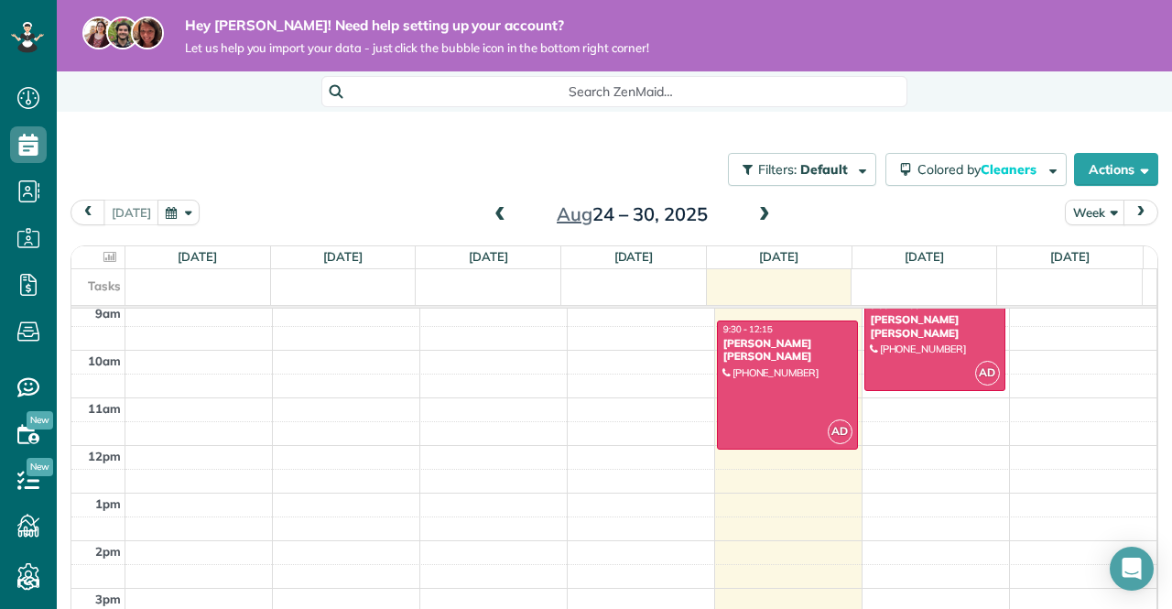
scroll to position [308, 0]
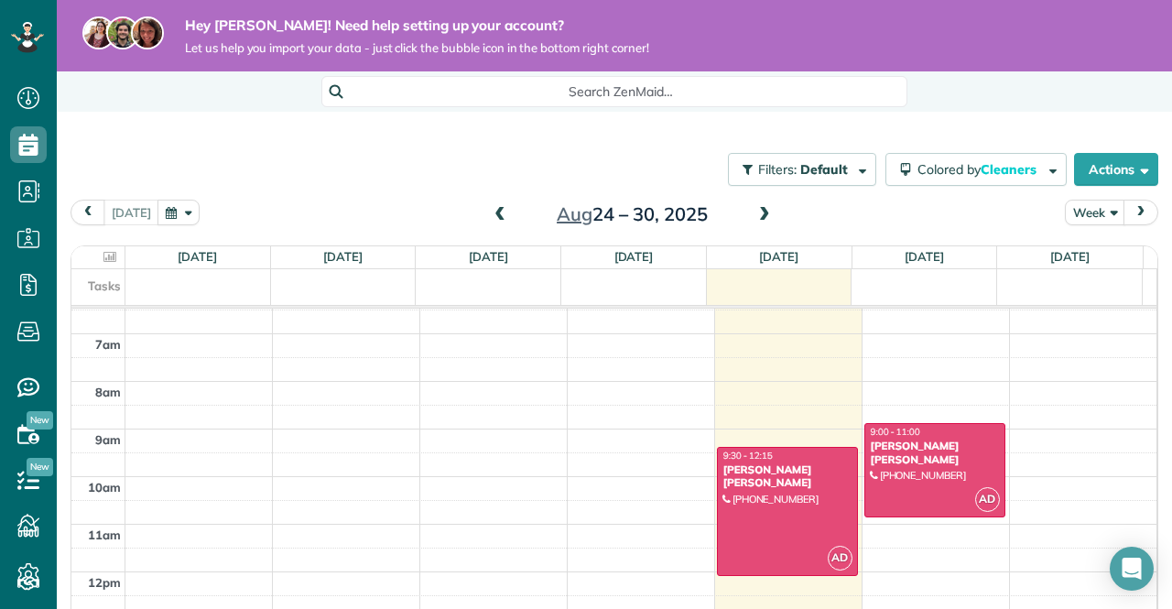
click at [916, 408] on div "12am 1am 2am 3am 4am 5am 6am 7am 8am 9am 10am 11am 12pm 1pm 2pm 3pm 4pm 5pm 6pm…" at bounding box center [613, 572] width 1085 height 1142
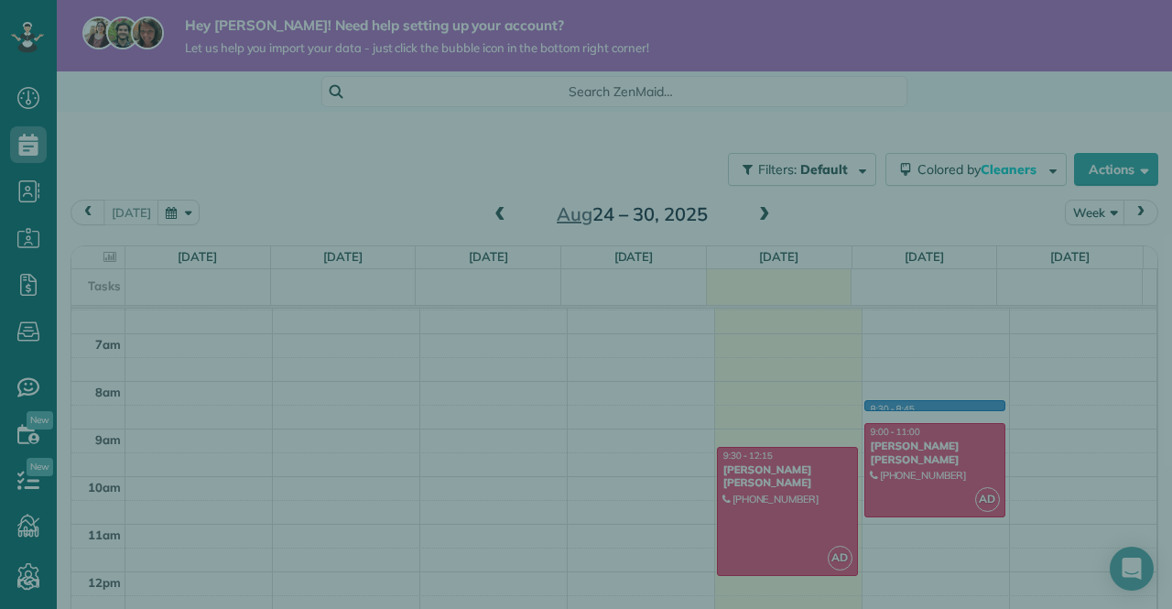
click at [923, 486] on div "Select a contact Add new" at bounding box center [961, 333] width 394 height 521
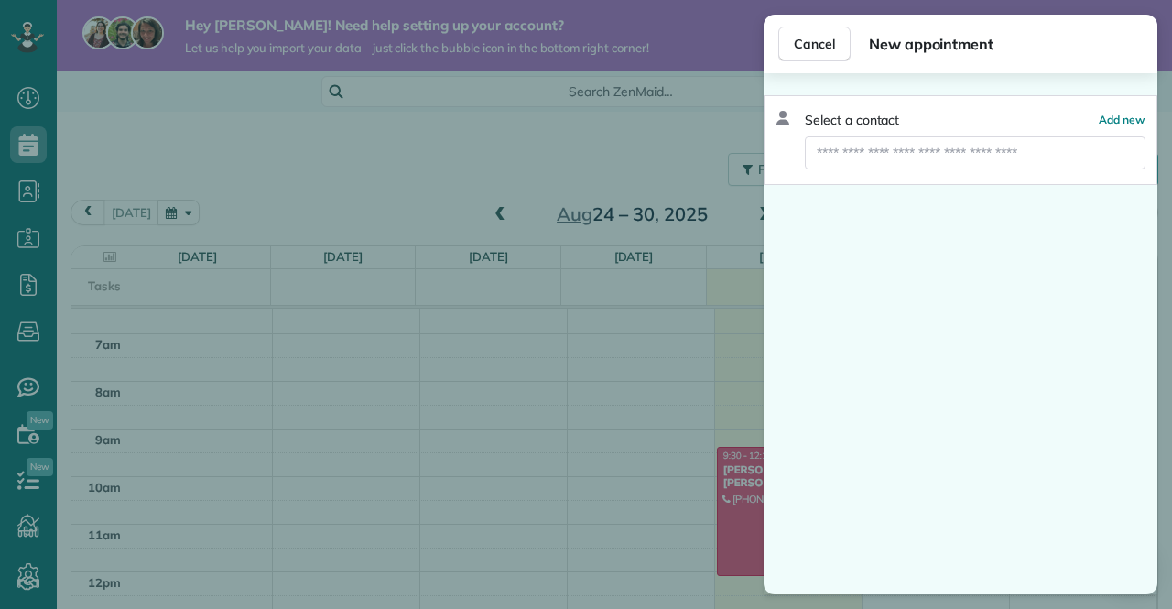
click at [674, 421] on div "Cancel New appointment Select a contact Add new" at bounding box center [586, 304] width 1172 height 609
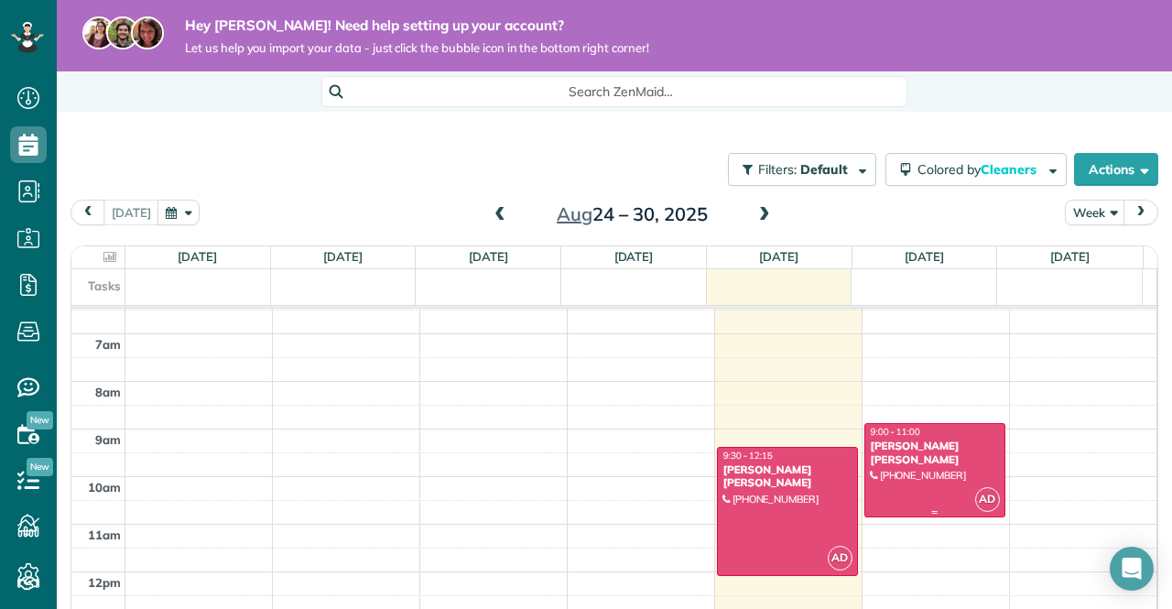
click at [906, 442] on div "[PERSON_NAME] [PERSON_NAME]" at bounding box center [935, 453] width 130 height 27
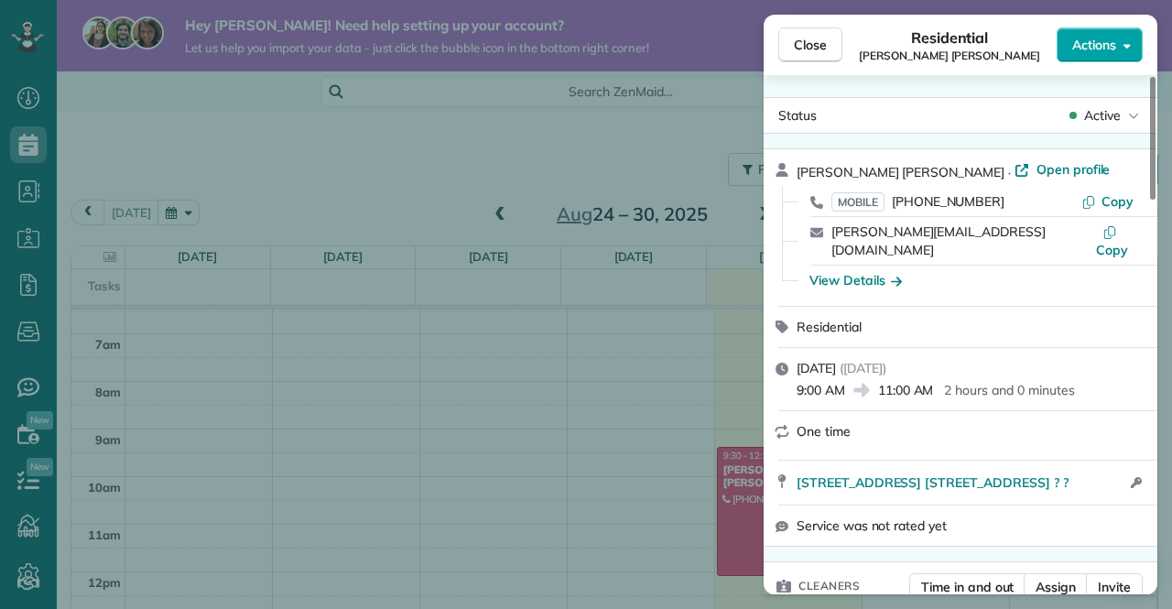
click at [1092, 39] on span "Actions" at bounding box center [1095, 45] width 44 height 18
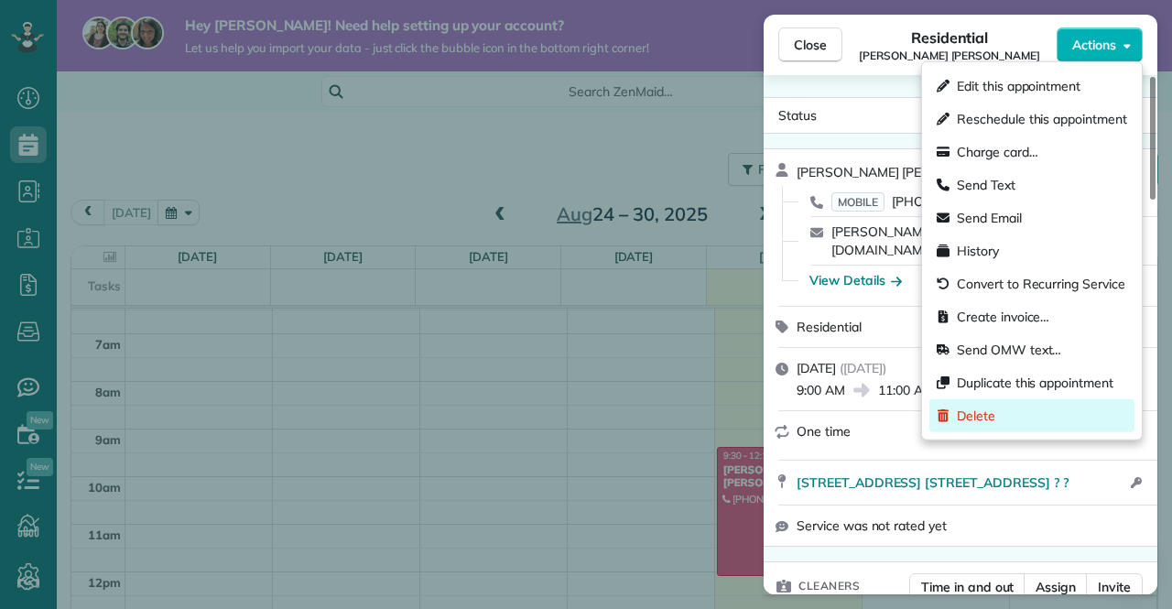
click at [1017, 408] on div "Delete" at bounding box center [1032, 415] width 205 height 33
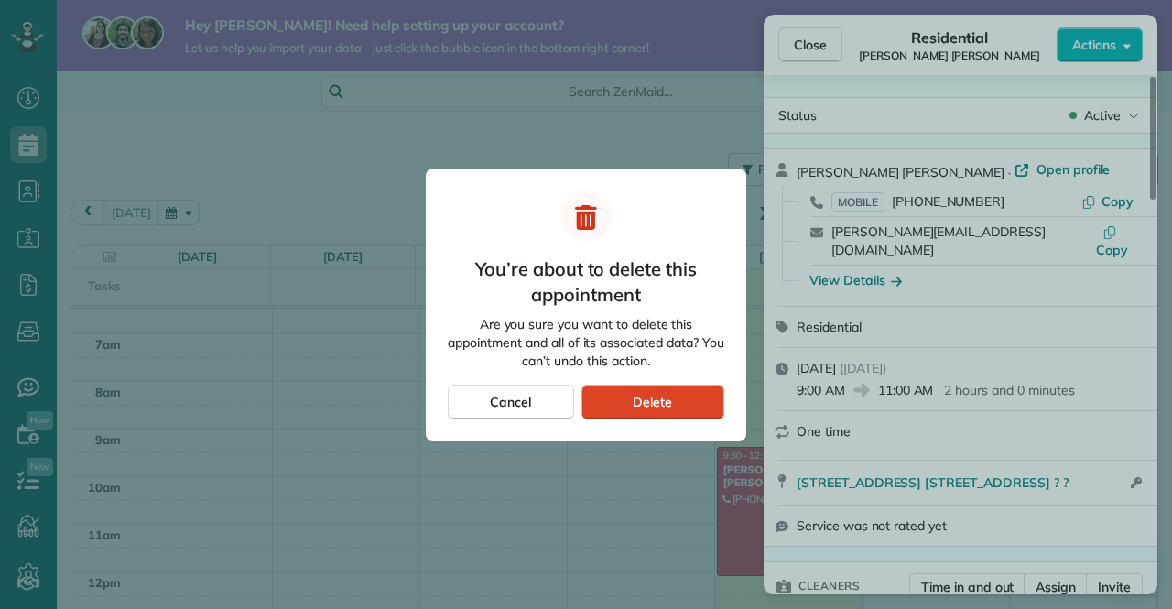
click at [700, 402] on div "Delete" at bounding box center [653, 402] width 143 height 35
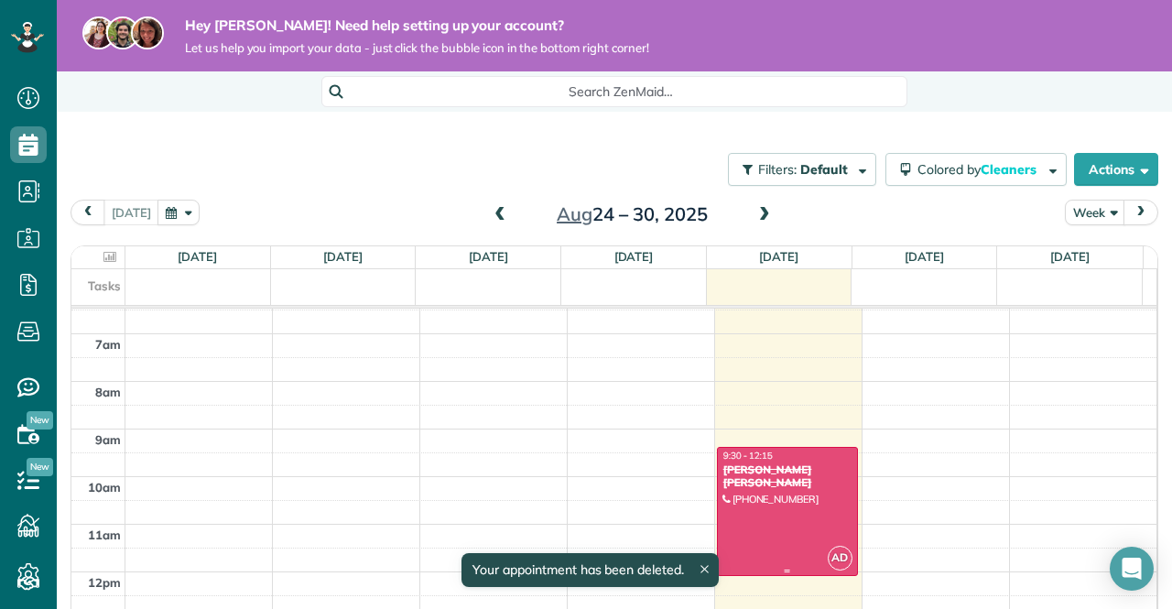
click at [803, 487] on div at bounding box center [787, 511] width 139 height 127
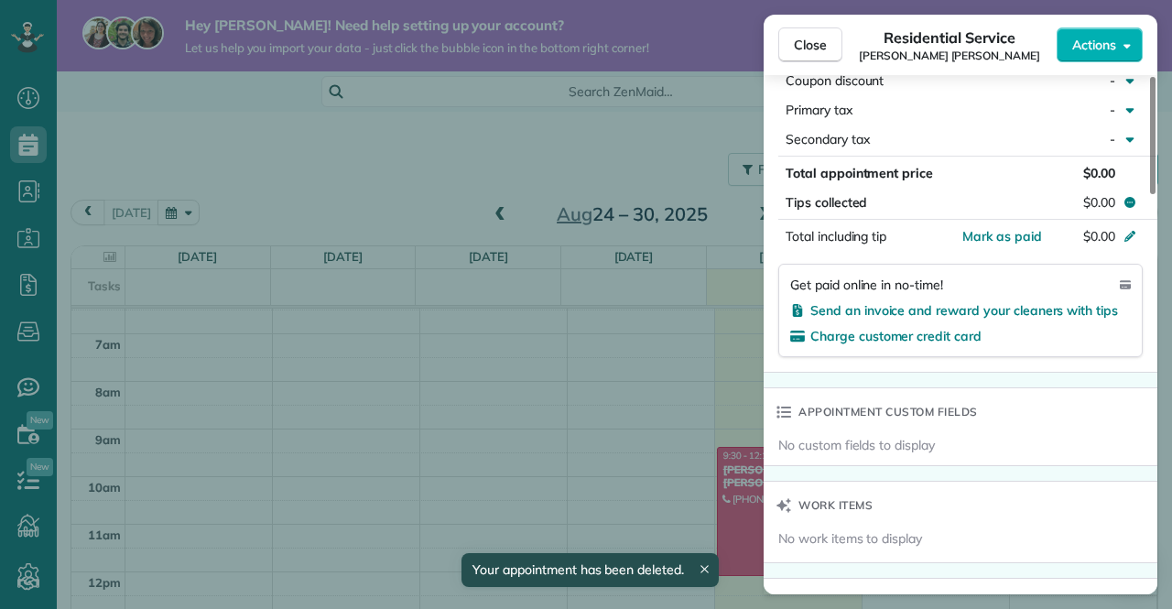
scroll to position [911, 0]
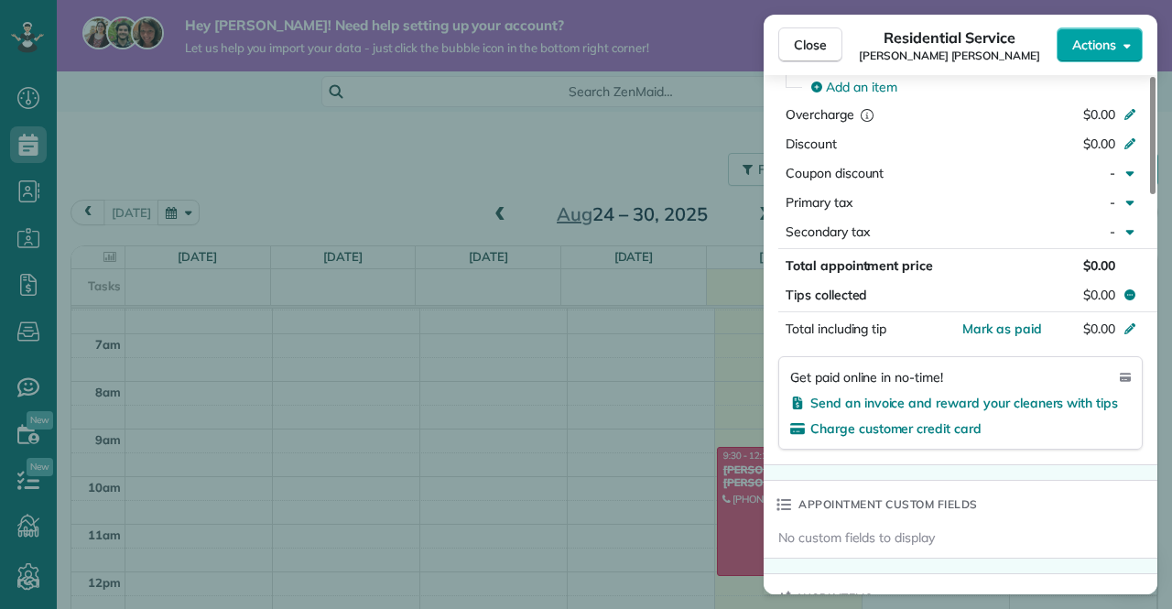
click at [1074, 41] on span "Actions" at bounding box center [1095, 45] width 44 height 18
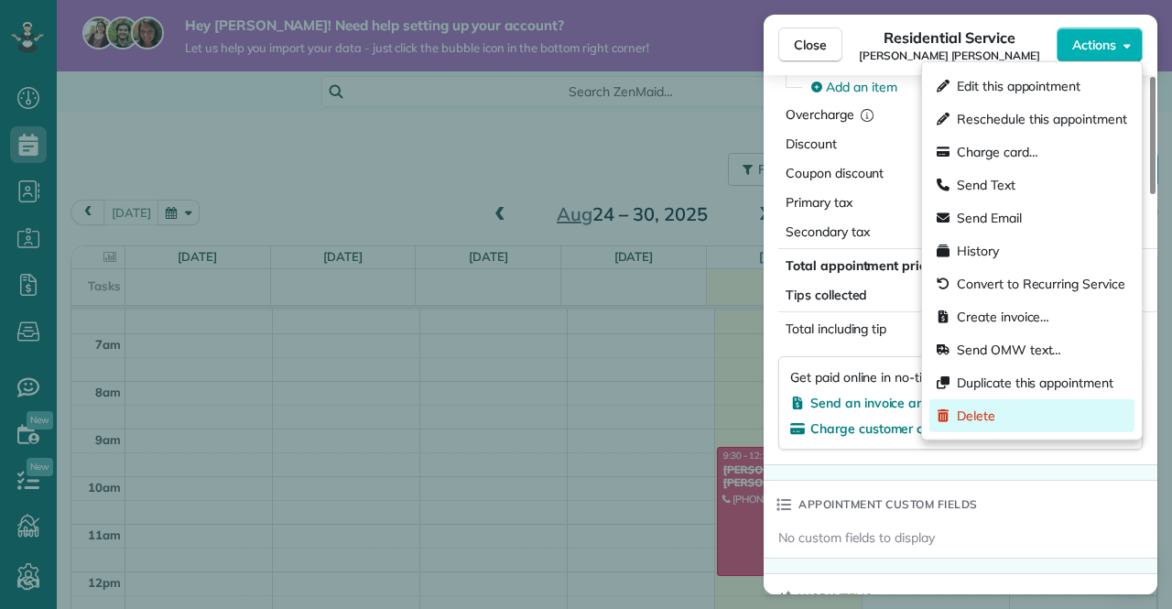
click at [987, 407] on span "Delete" at bounding box center [976, 416] width 38 height 18
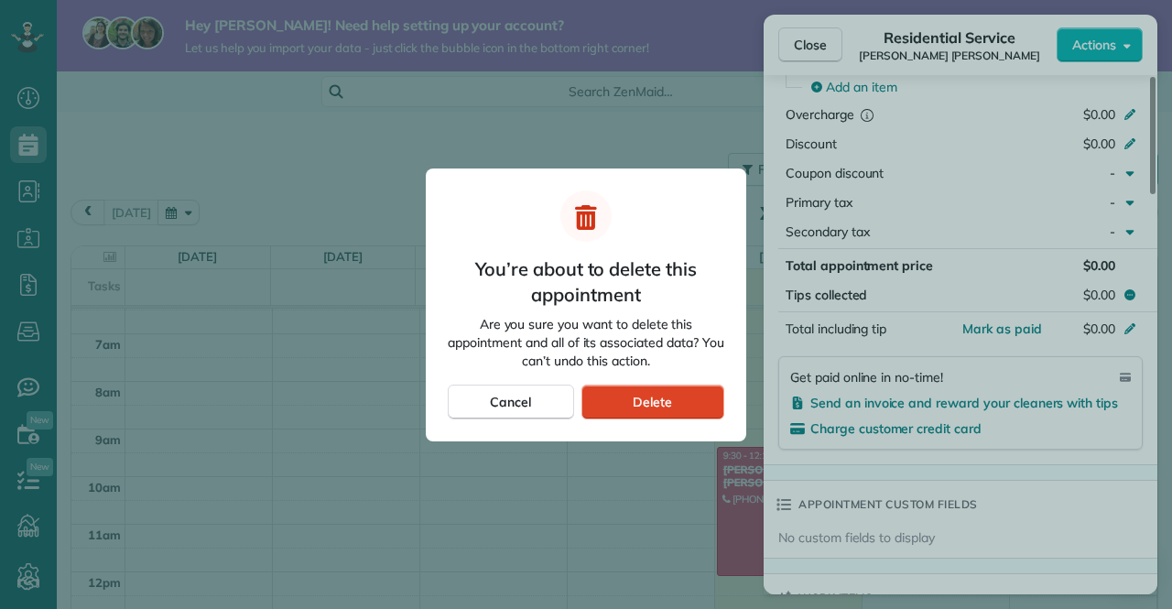
click at [714, 413] on div "Delete" at bounding box center [653, 402] width 143 height 35
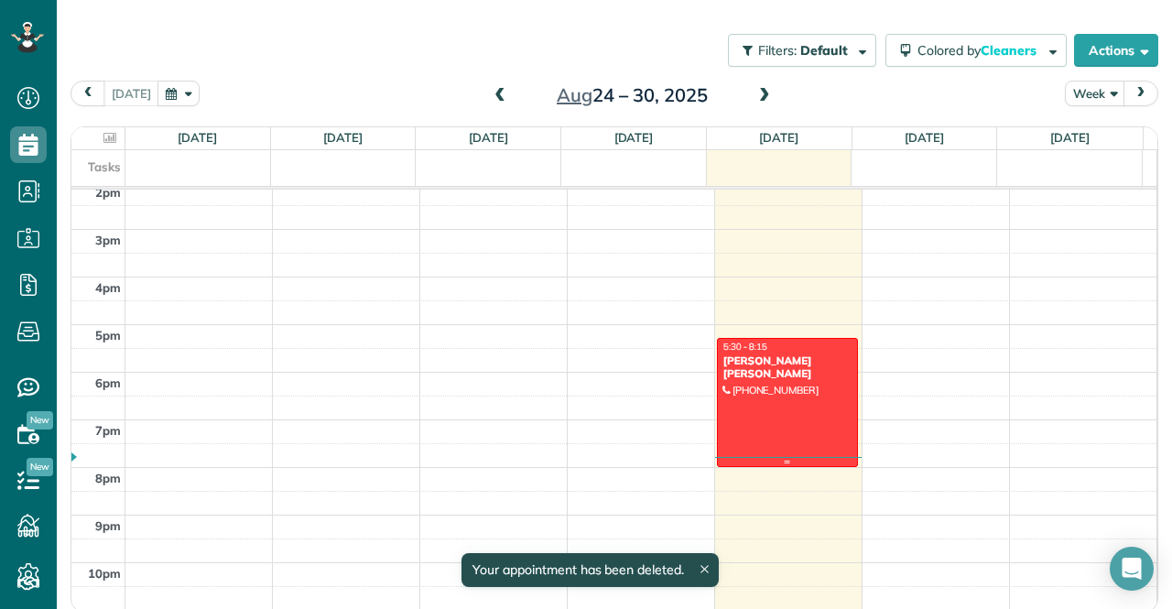
scroll to position [123, 0]
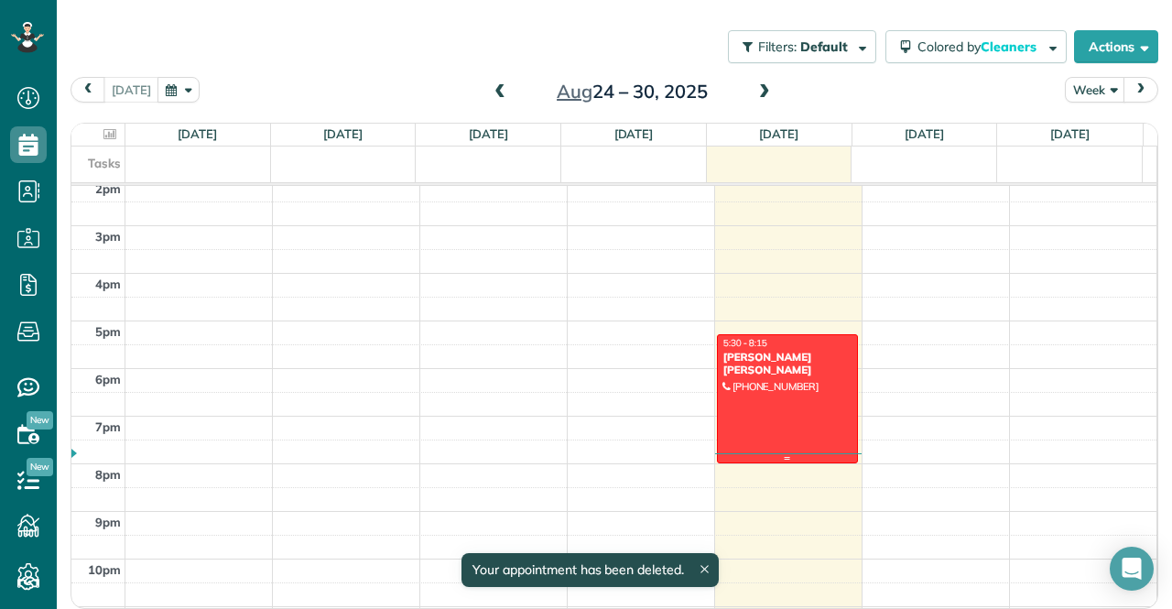
click at [784, 402] on div at bounding box center [787, 398] width 139 height 127
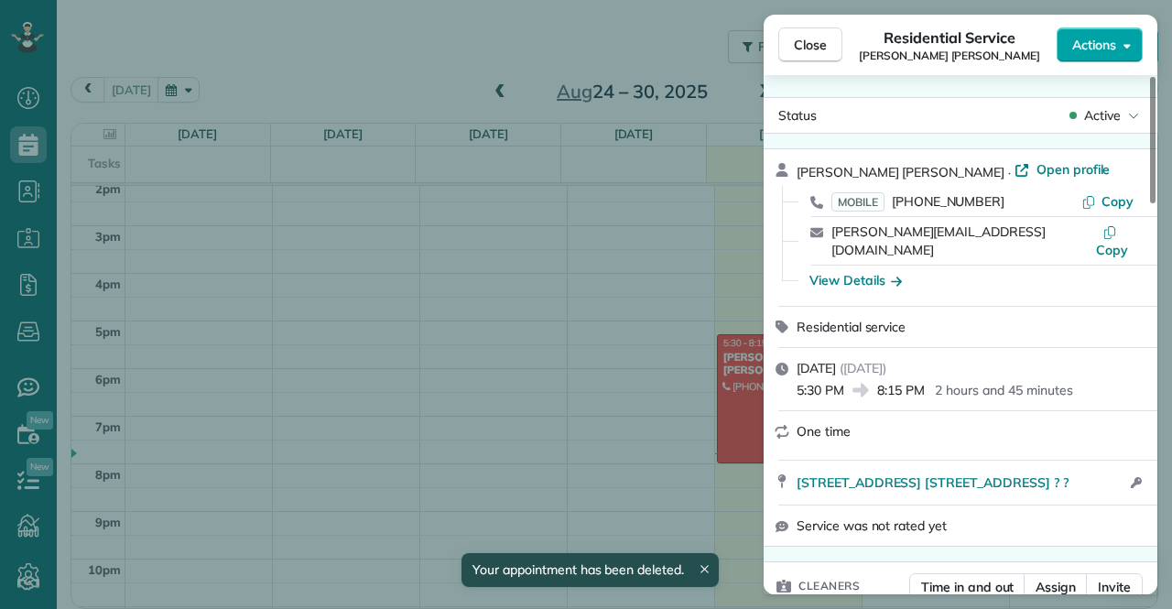
click at [1101, 28] on button "Actions" at bounding box center [1100, 44] width 86 height 35
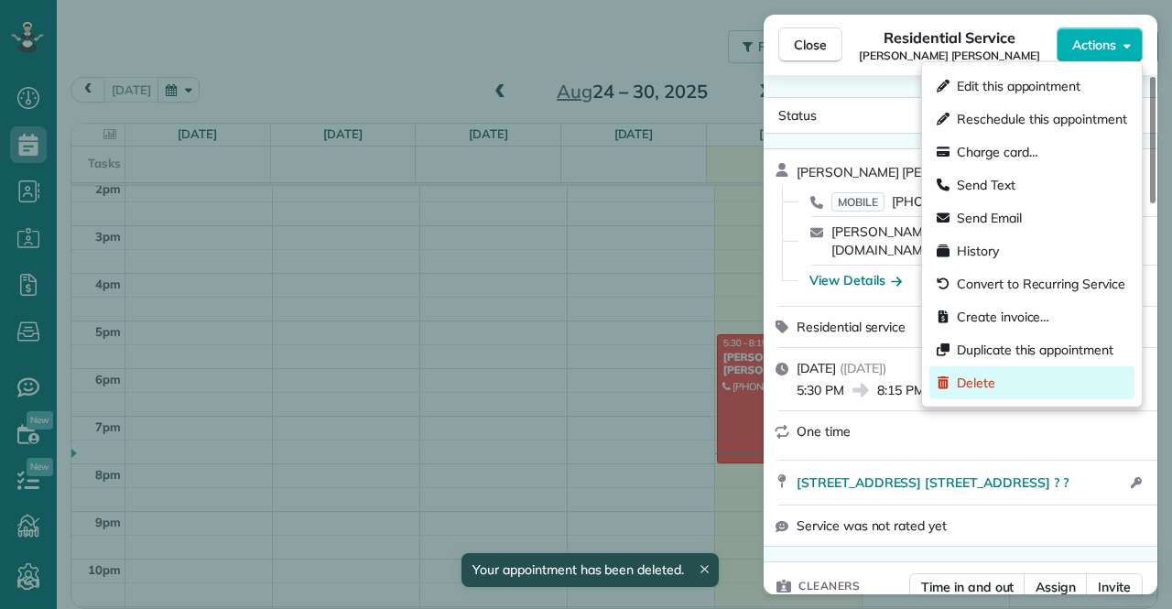
click at [982, 381] on span "Delete" at bounding box center [976, 383] width 38 height 18
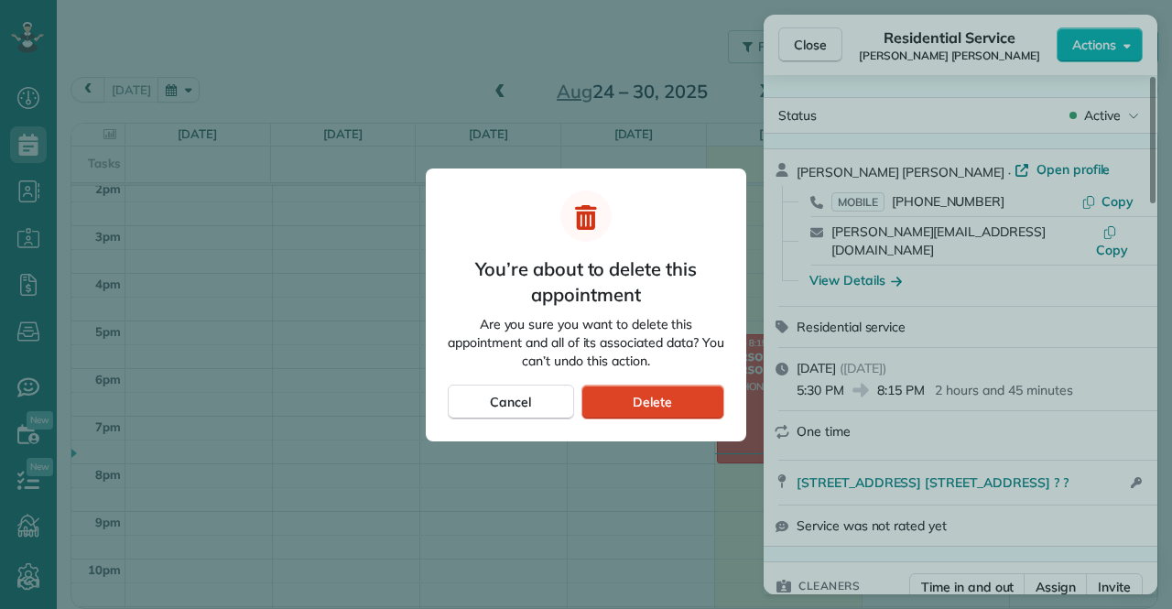
click at [693, 399] on div "Delete" at bounding box center [653, 402] width 143 height 35
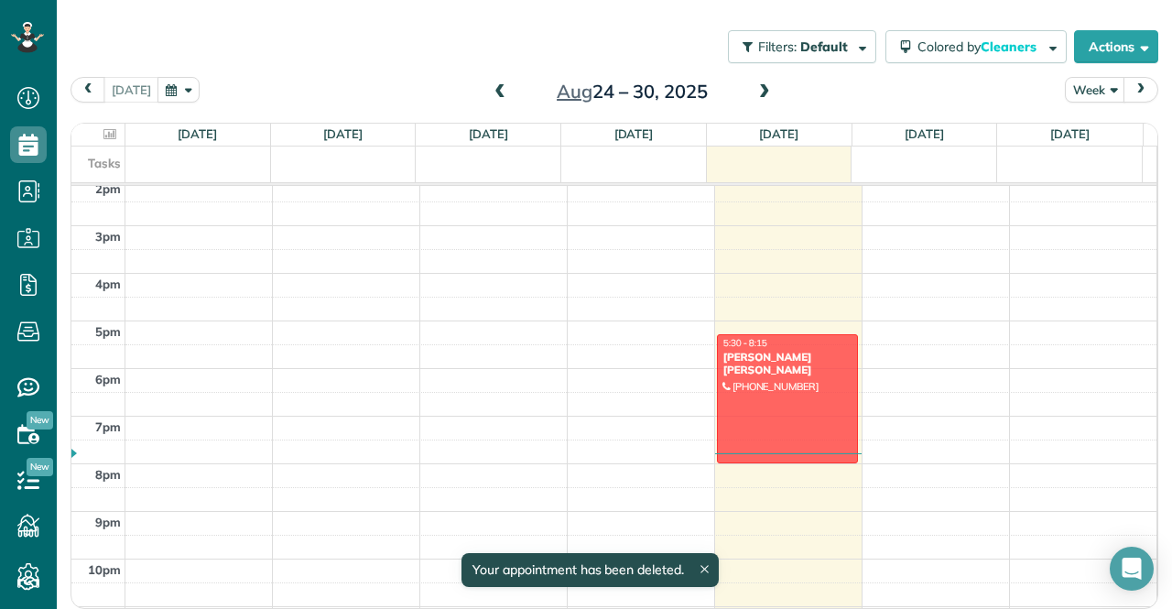
scroll to position [122, 0]
